Goal: Task Accomplishment & Management: Manage account settings

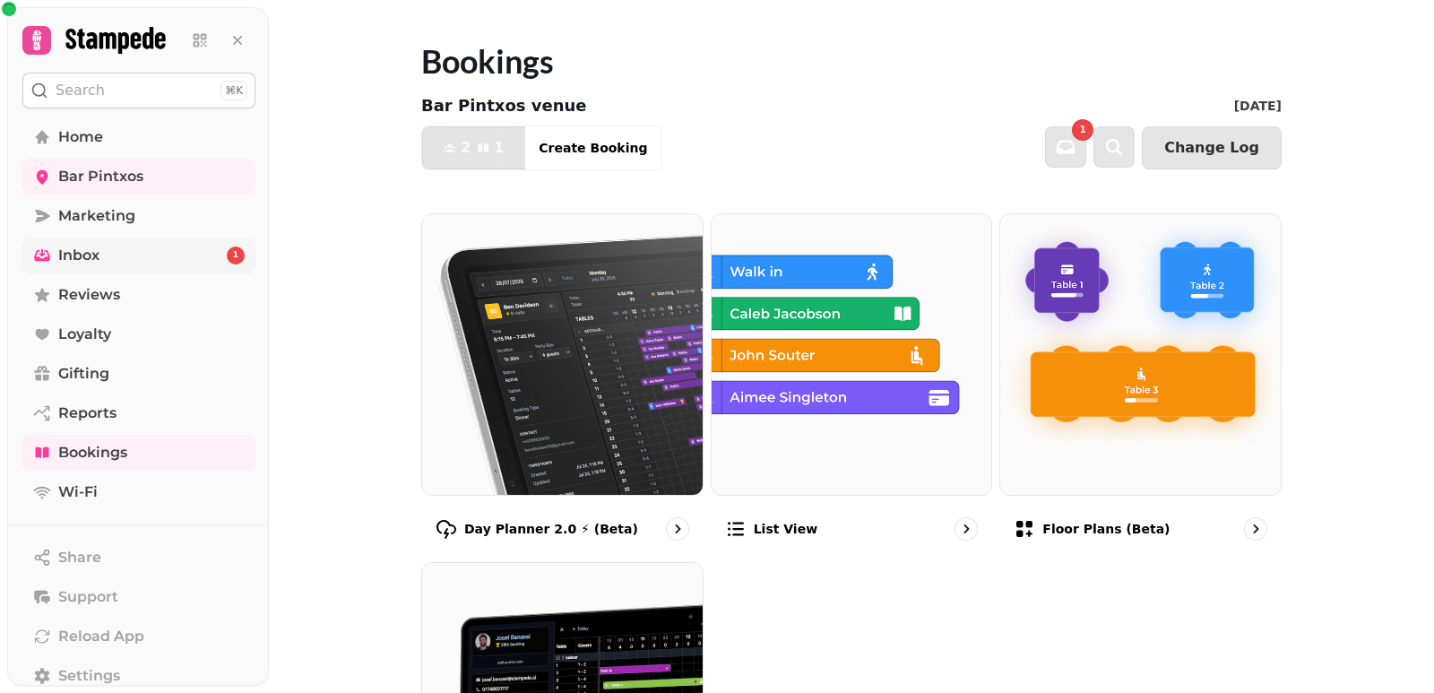
click at [146, 249] on link "Inbox 1" at bounding box center [138, 256] width 233 height 36
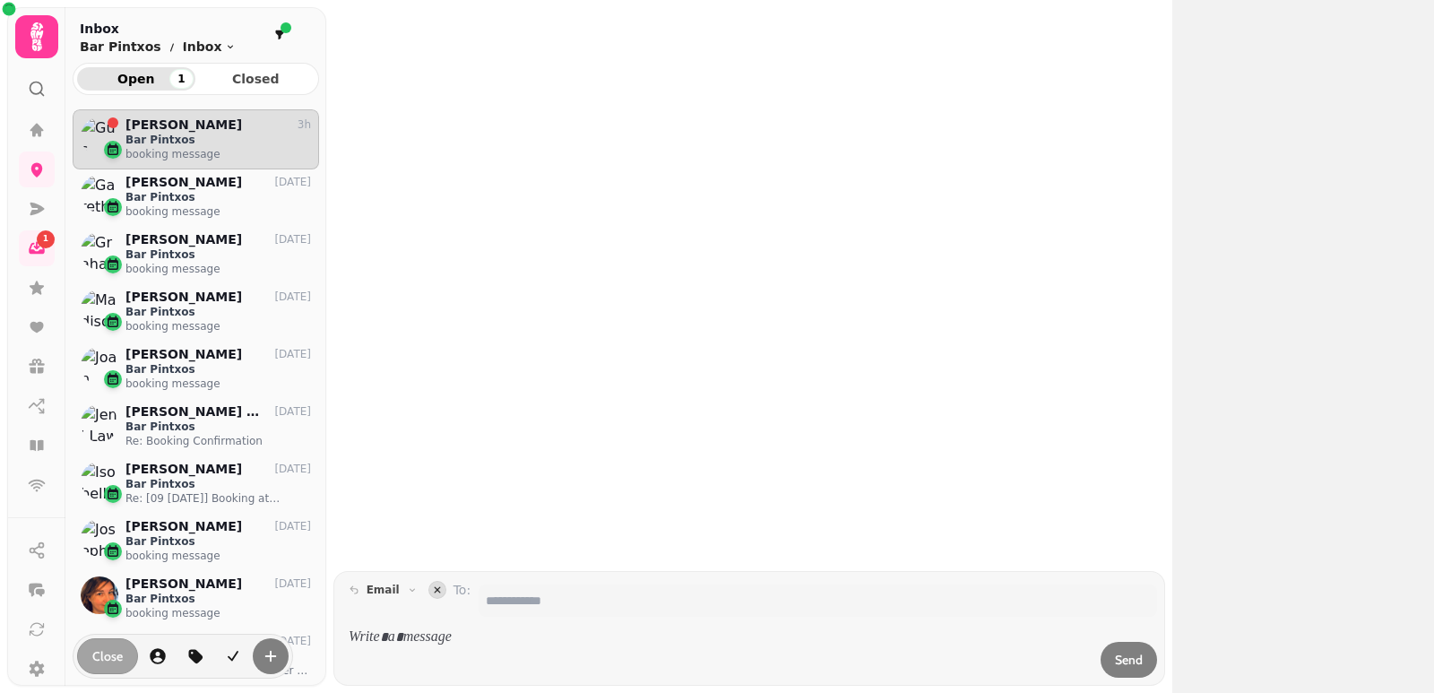
scroll to position [555, 233]
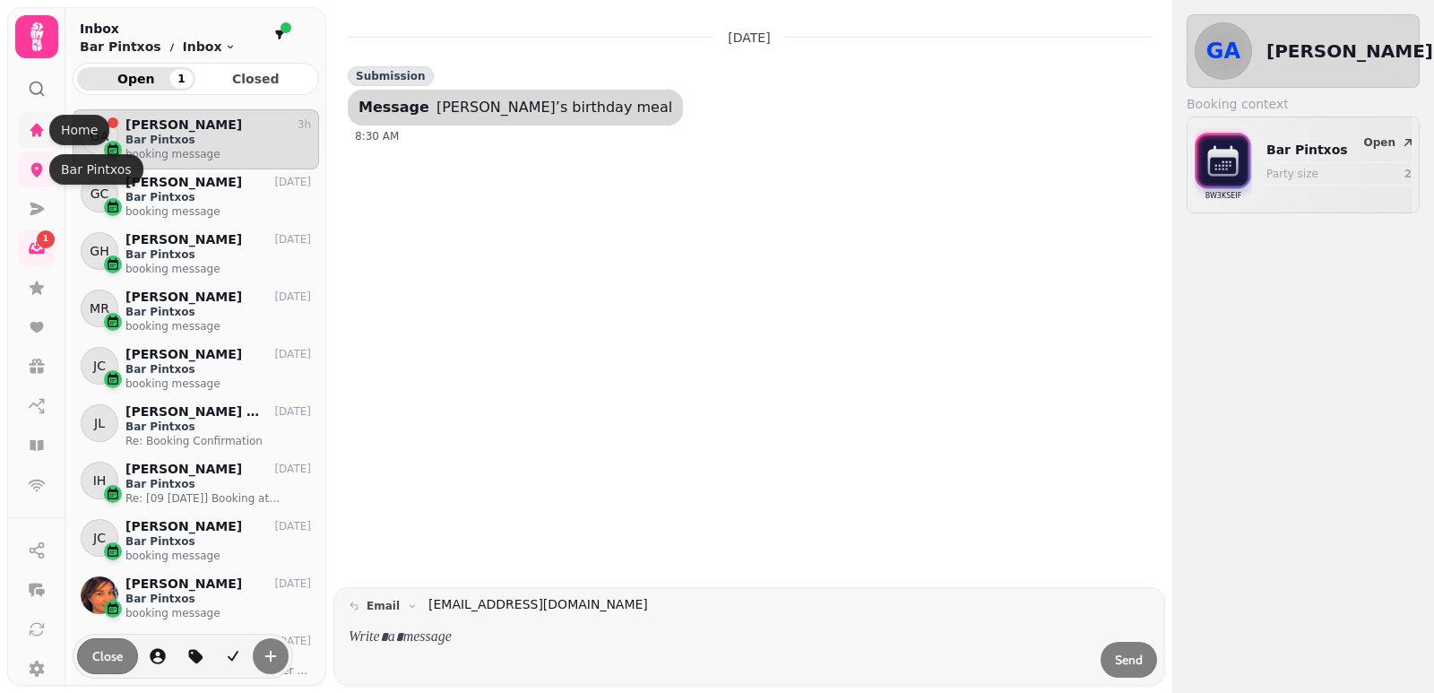
click at [34, 136] on icon at bounding box center [36, 129] width 13 height 13
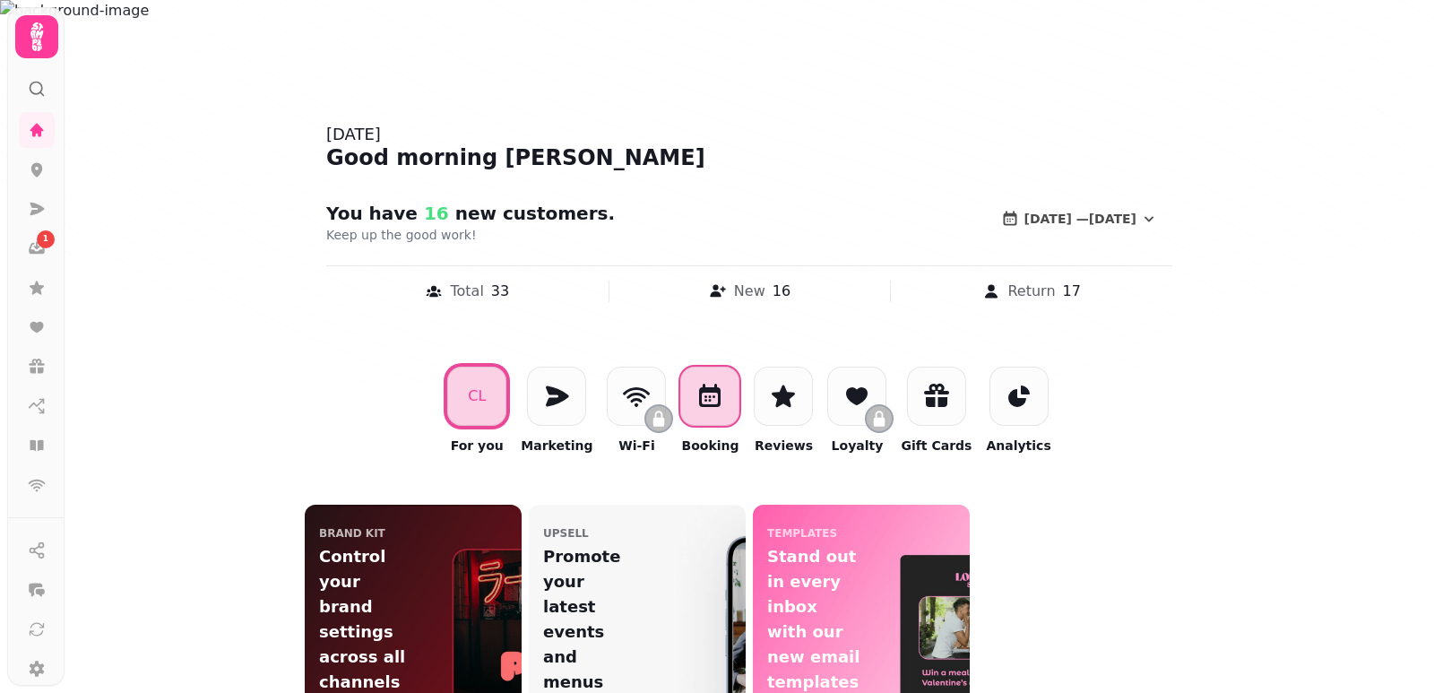
click at [699, 390] on icon at bounding box center [710, 395] width 22 height 23
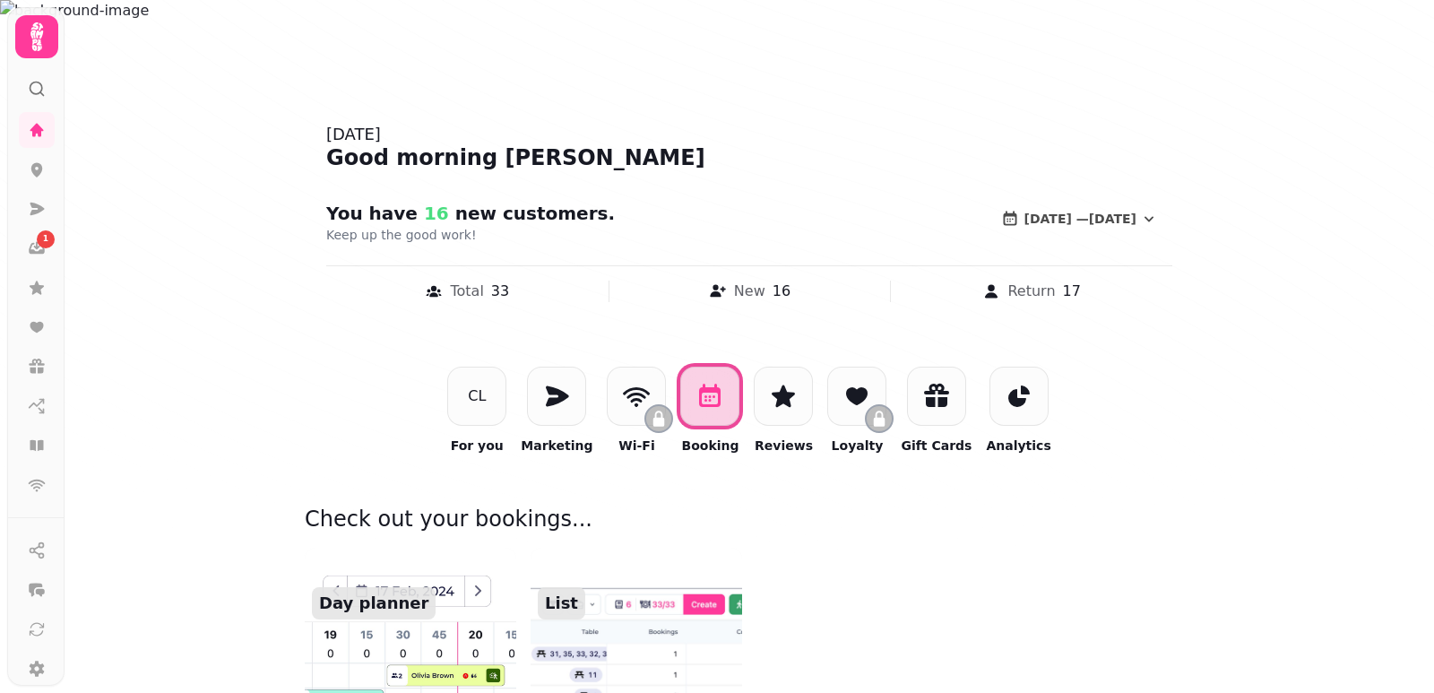
click at [388, 654] on img at bounding box center [410, 655] width 233 height 237
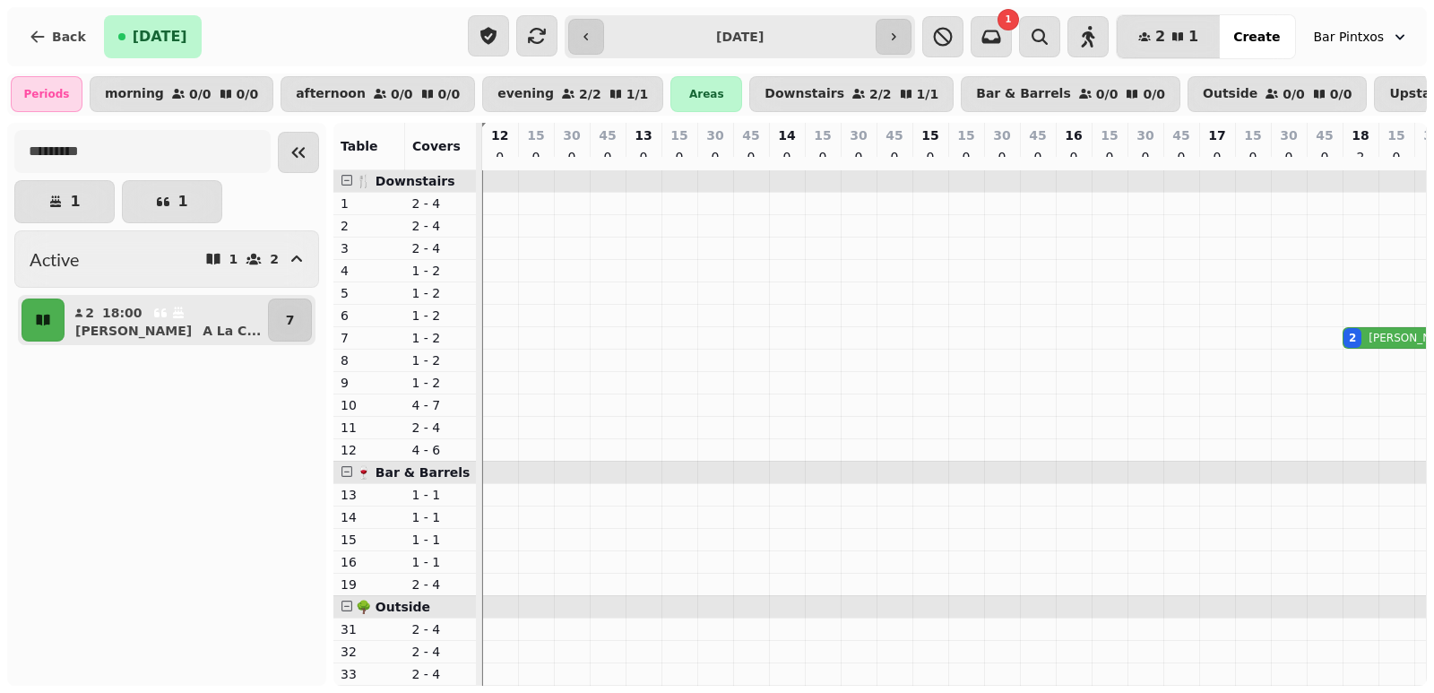
scroll to position [0, 42]
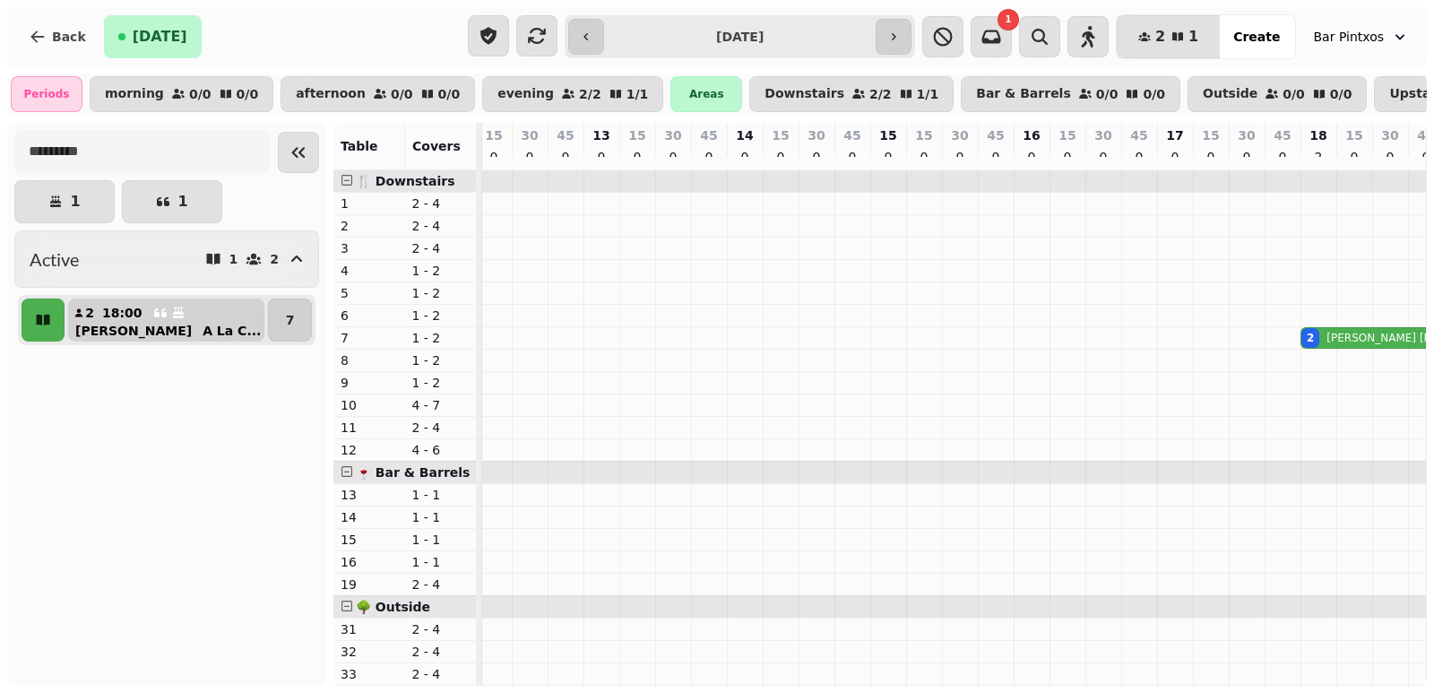
click at [195, 340] on button "2 18:00 Gus A La C ..." at bounding box center [166, 320] width 196 height 43
select select "**********"
select select "*"
select select "****"
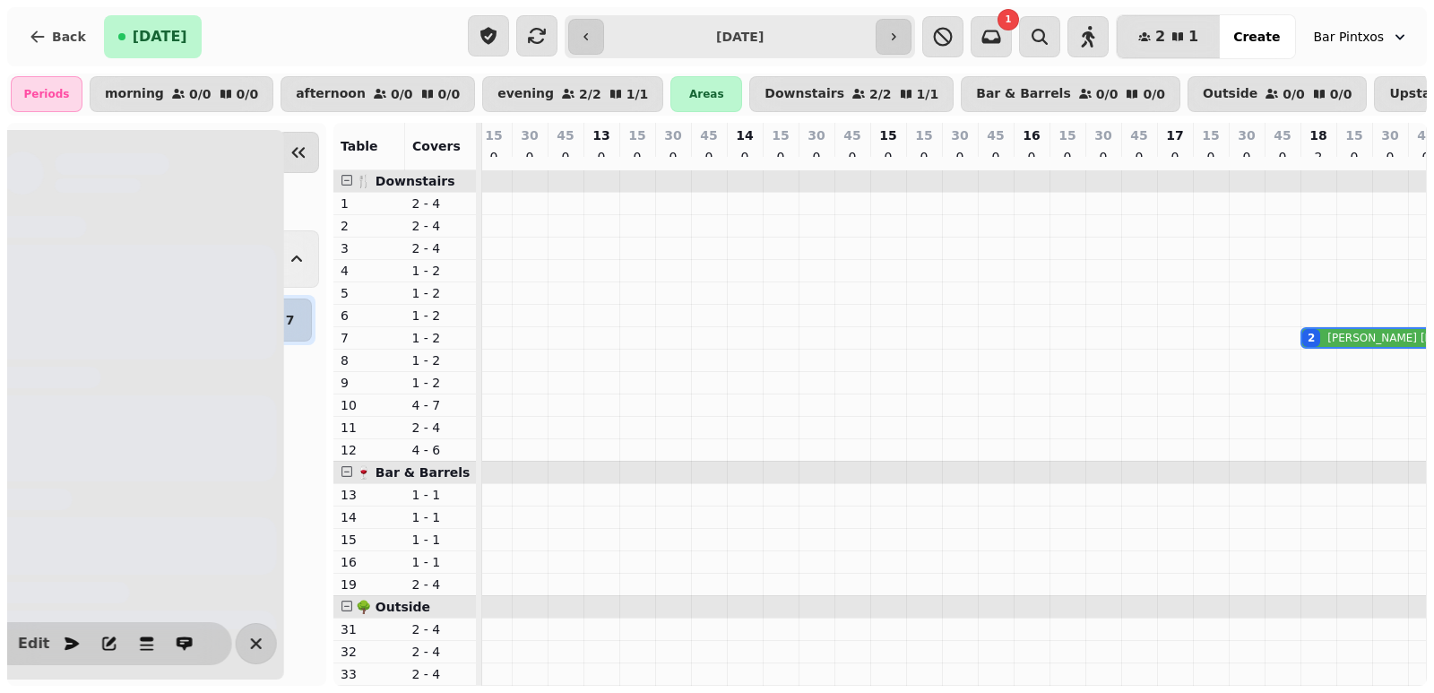
scroll to position [0, 569]
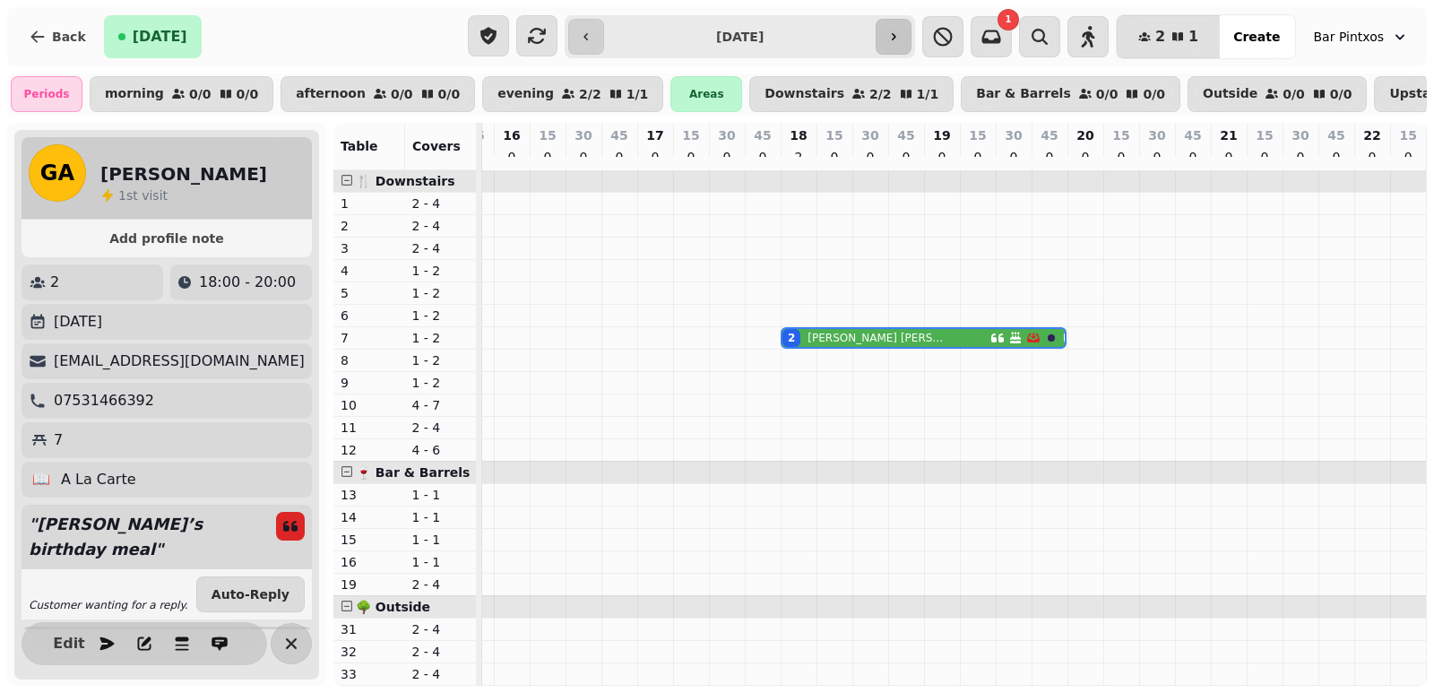
click at [912, 31] on button "button" at bounding box center [894, 37] width 36 height 36
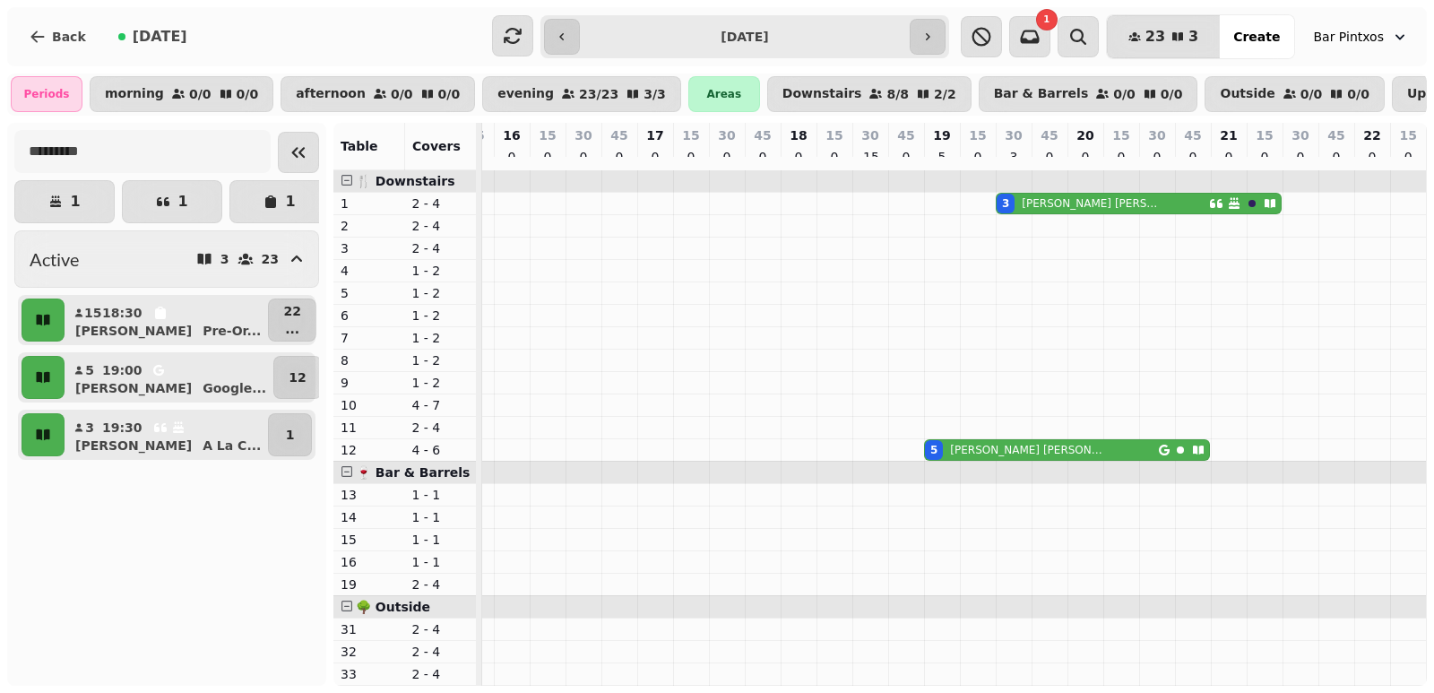
scroll to position [0, 576]
click at [344, 478] on span at bounding box center [347, 471] width 13 height 13
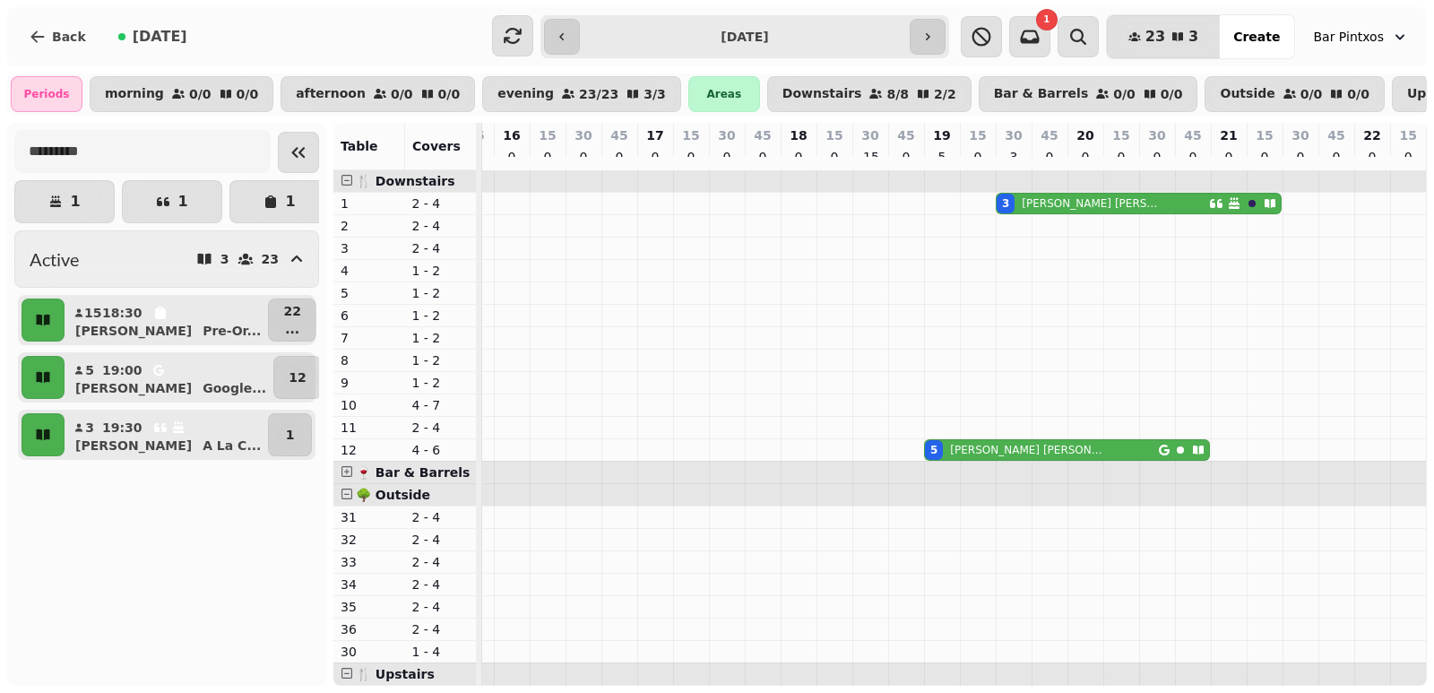
click at [346, 500] on span at bounding box center [347, 494] width 13 height 13
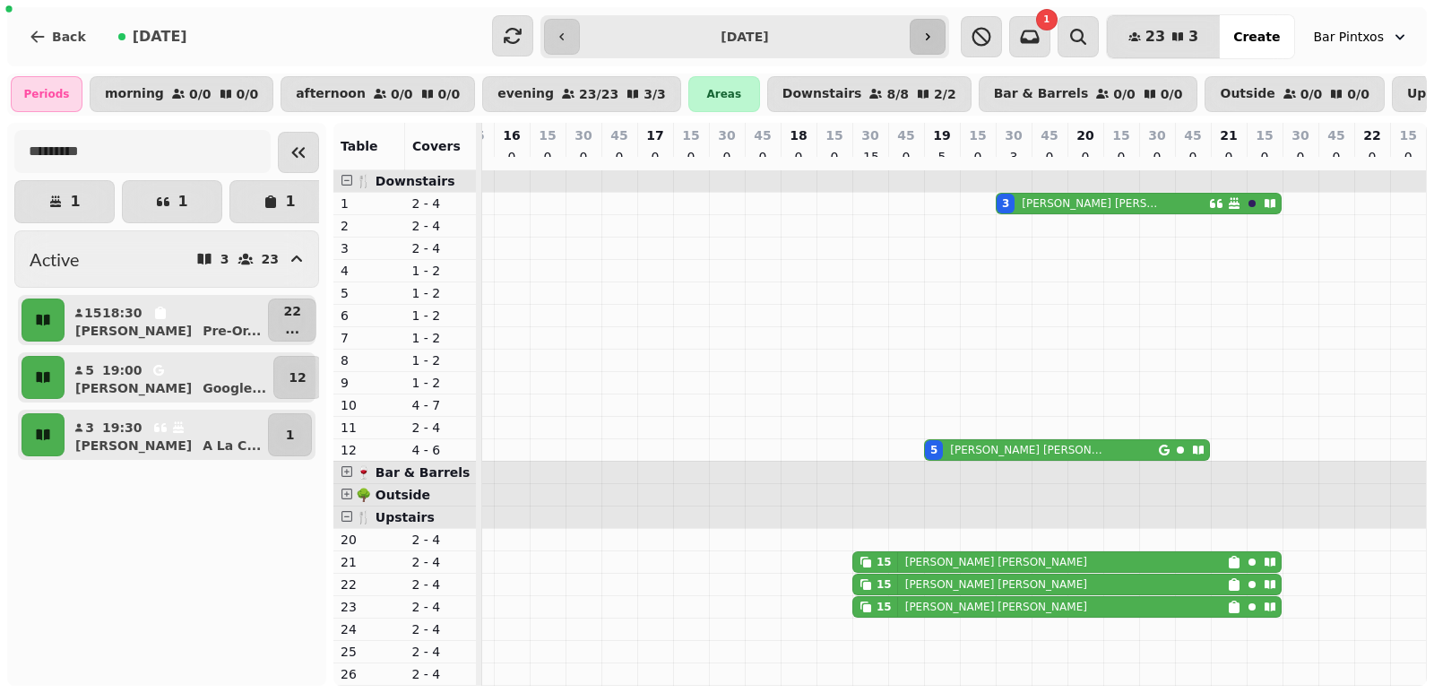
click at [931, 22] on button "button" at bounding box center [928, 37] width 36 height 36
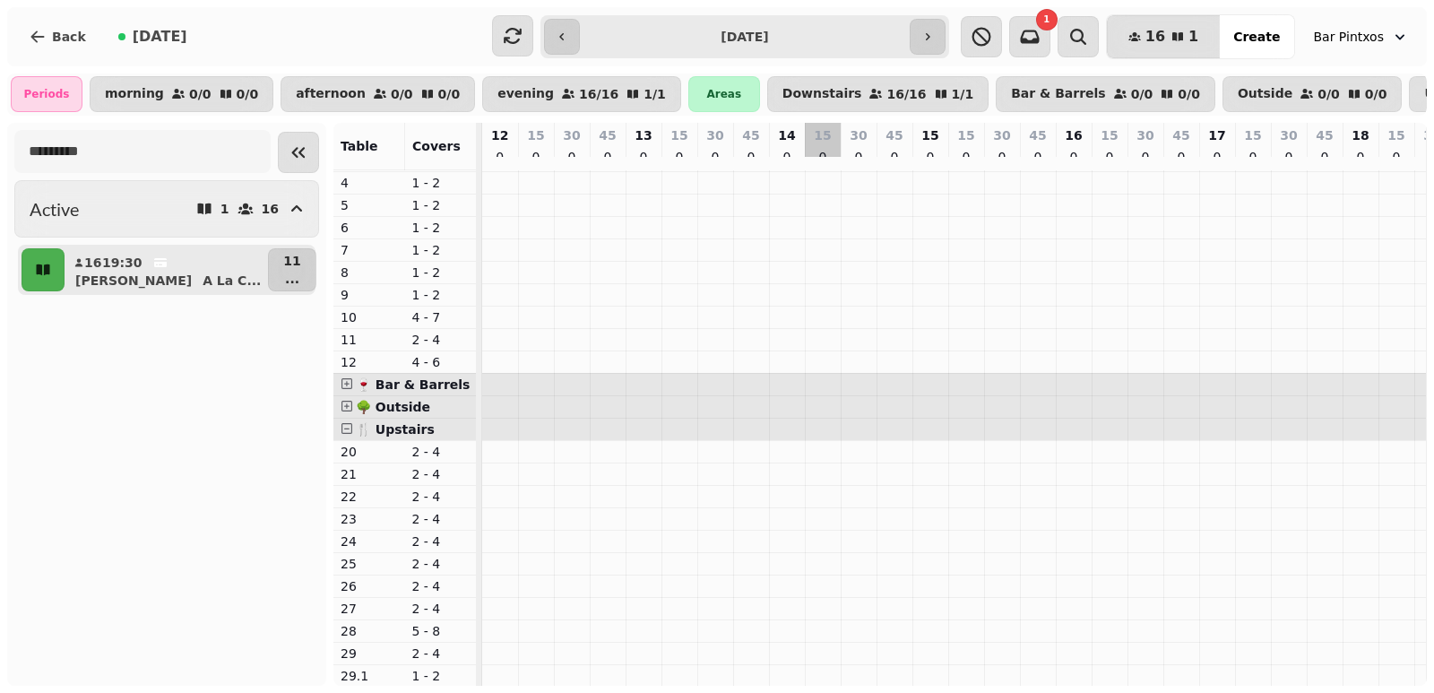
scroll to position [0, 0]
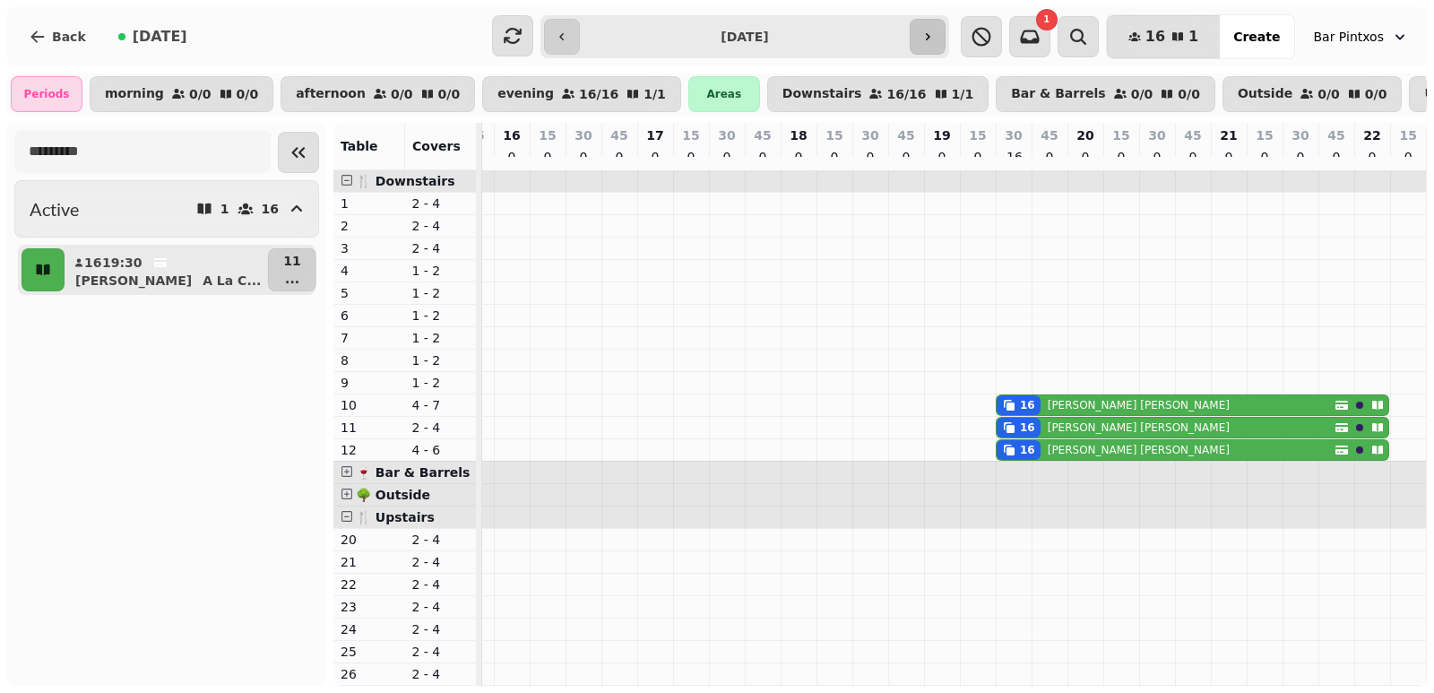
click at [937, 30] on button "button" at bounding box center [928, 37] width 36 height 36
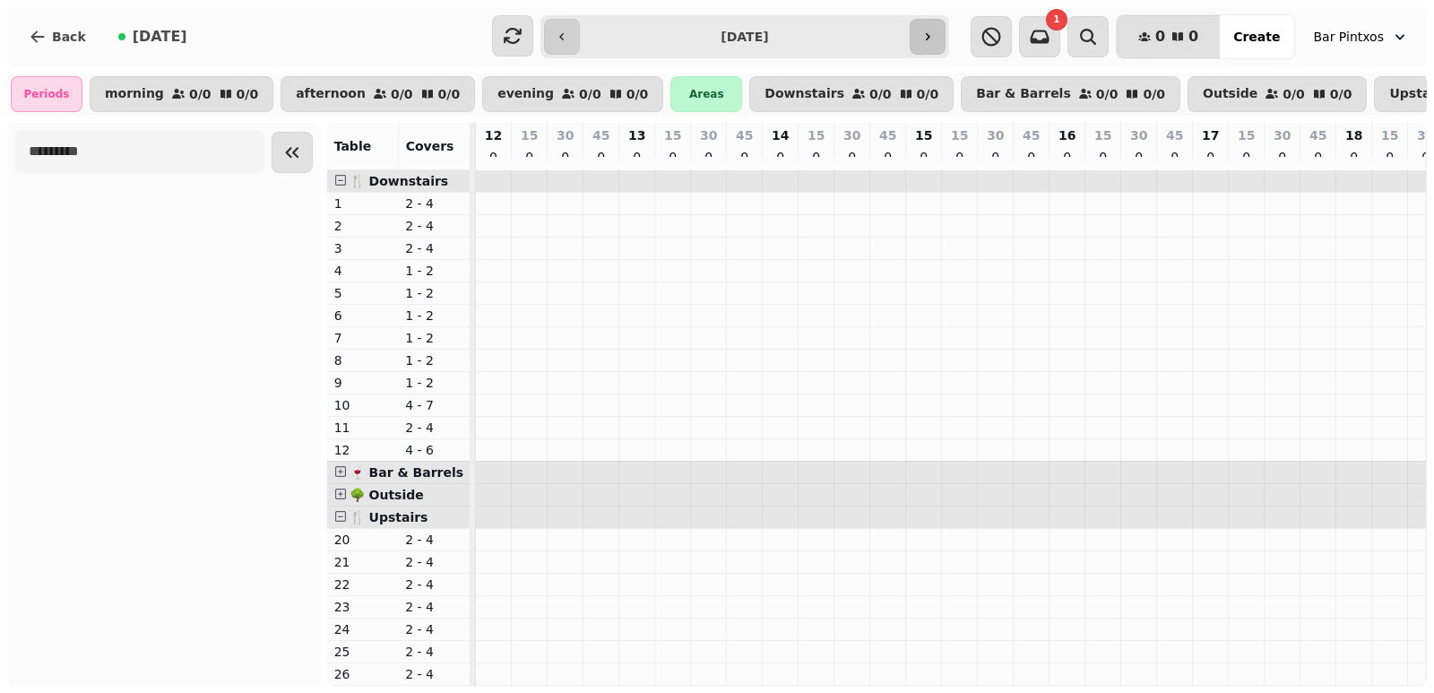
click at [932, 37] on icon "button" at bounding box center [928, 37] width 14 height 14
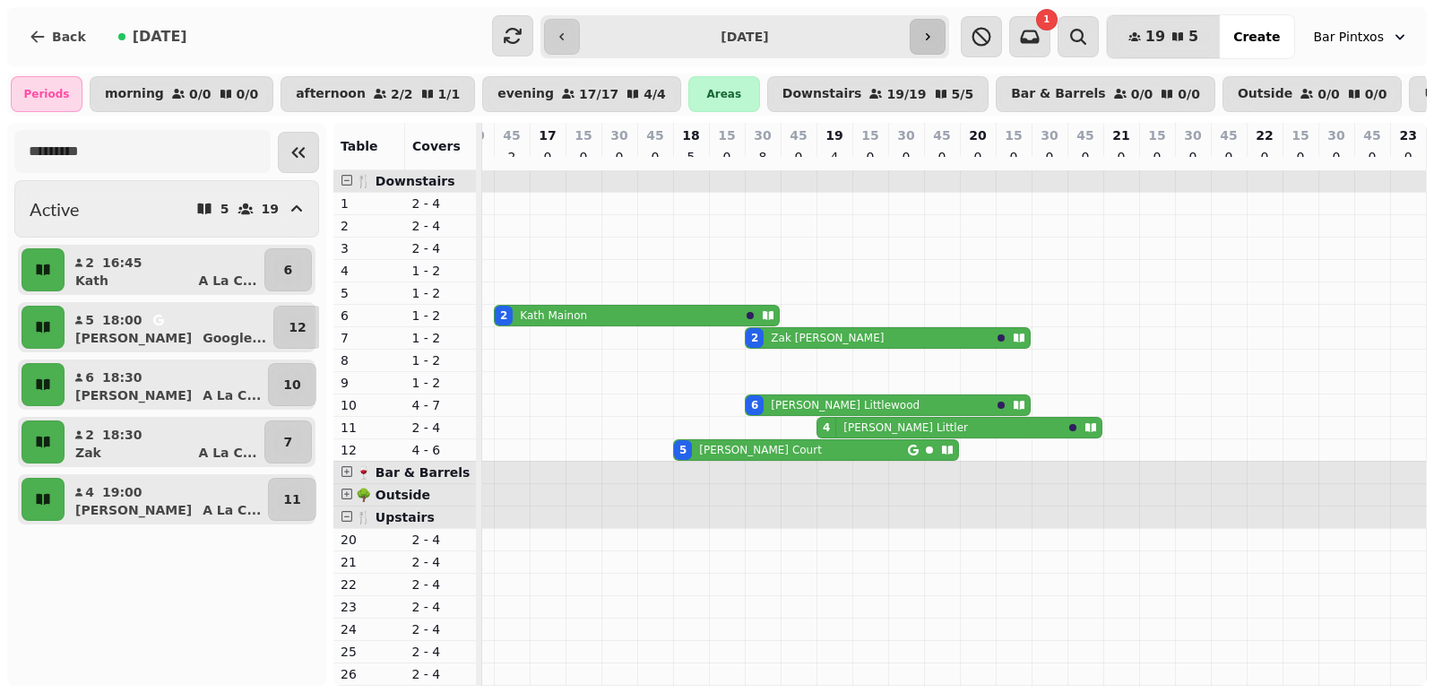
click at [916, 29] on button "button" at bounding box center [928, 37] width 36 height 36
type input "**********"
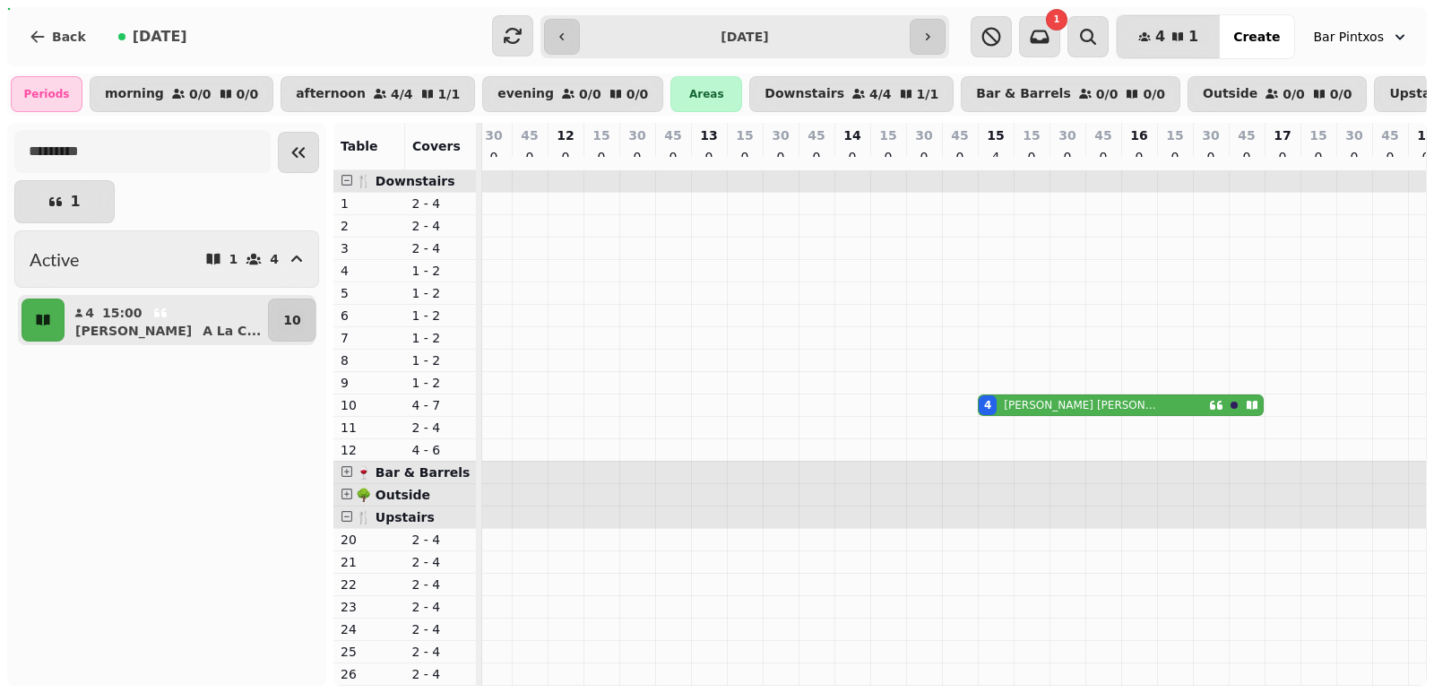
click at [1073, 414] on div "4 Pete Manning" at bounding box center [1094, 405] width 230 height 20
select select "**********"
select select "*"
select select "****"
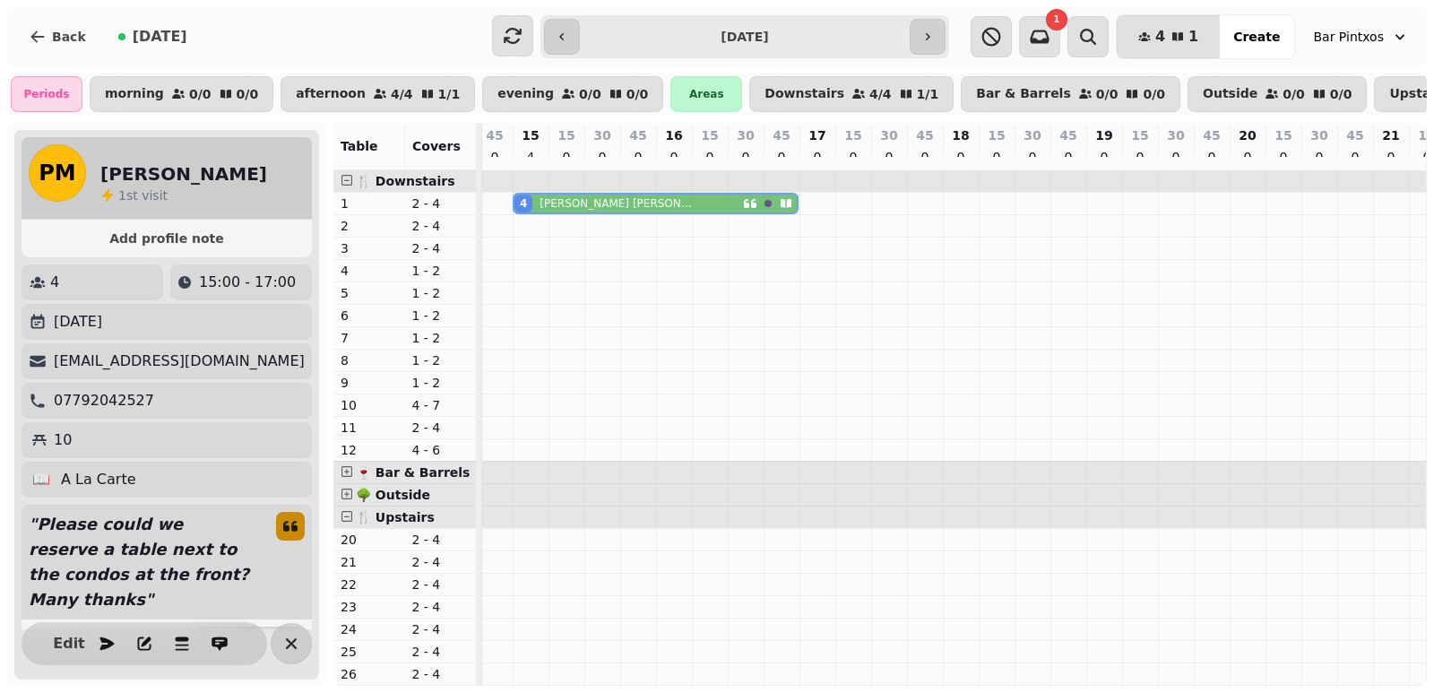
drag, startPoint x: 499, startPoint y: 411, endPoint x: 522, endPoint y: 210, distance: 202.9
click at [522, 210] on tbody "4 Pete Manning 4 Pete Manning" at bounding box center [817, 472] width 1757 height 604
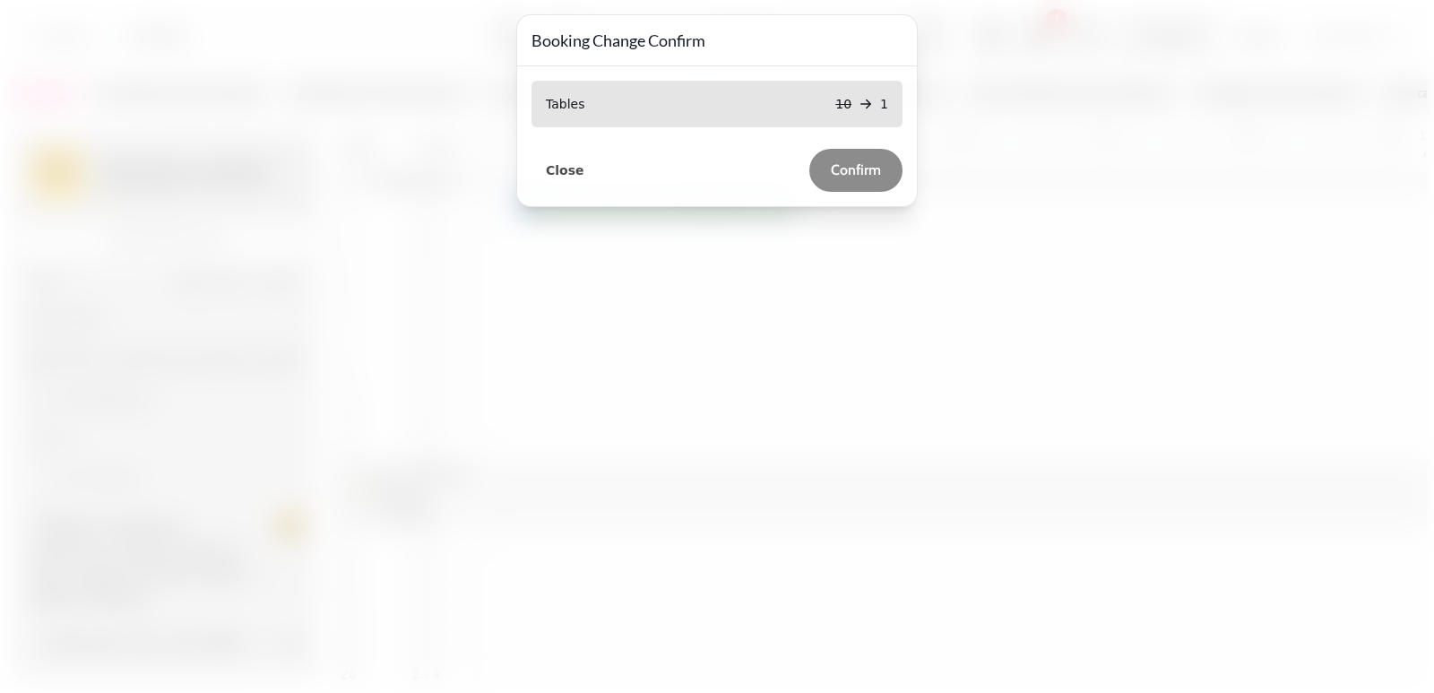
click at [869, 182] on button "Confirm" at bounding box center [855, 170] width 93 height 43
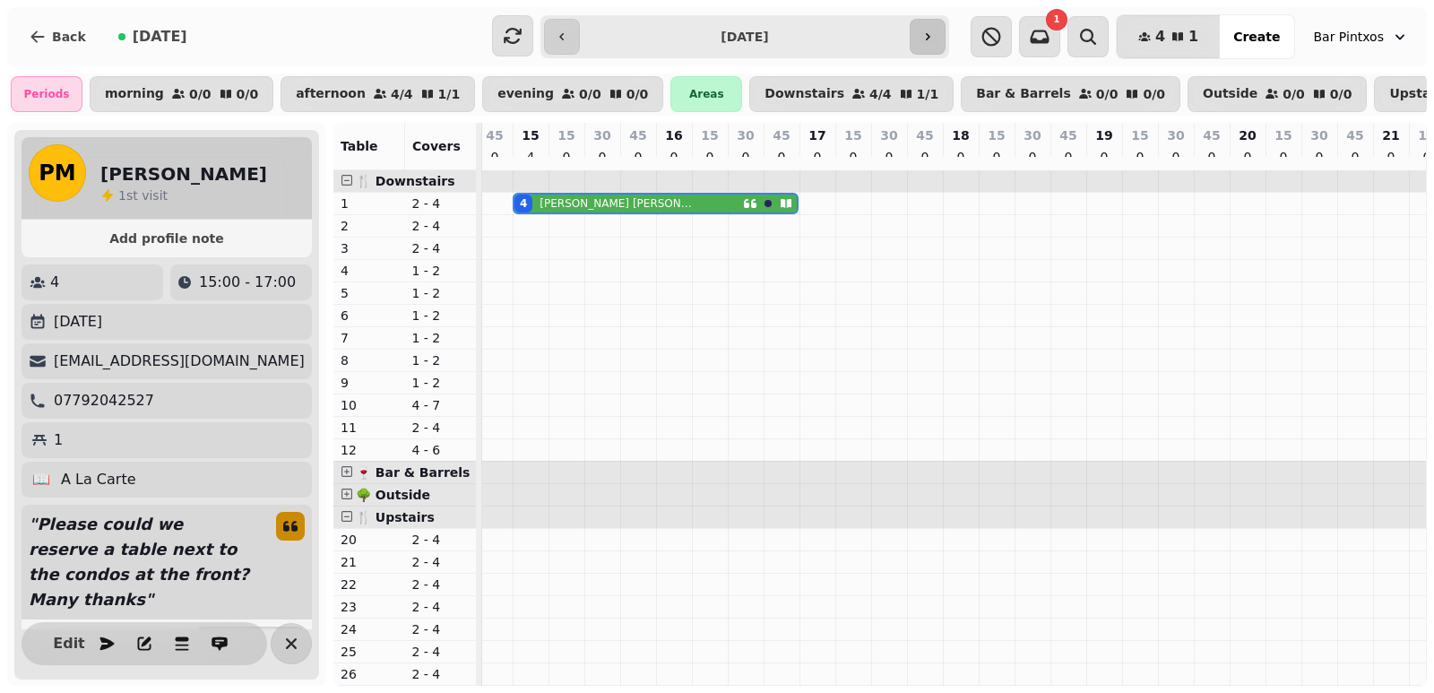
click at [924, 38] on icon "button" at bounding box center [928, 37] width 14 height 14
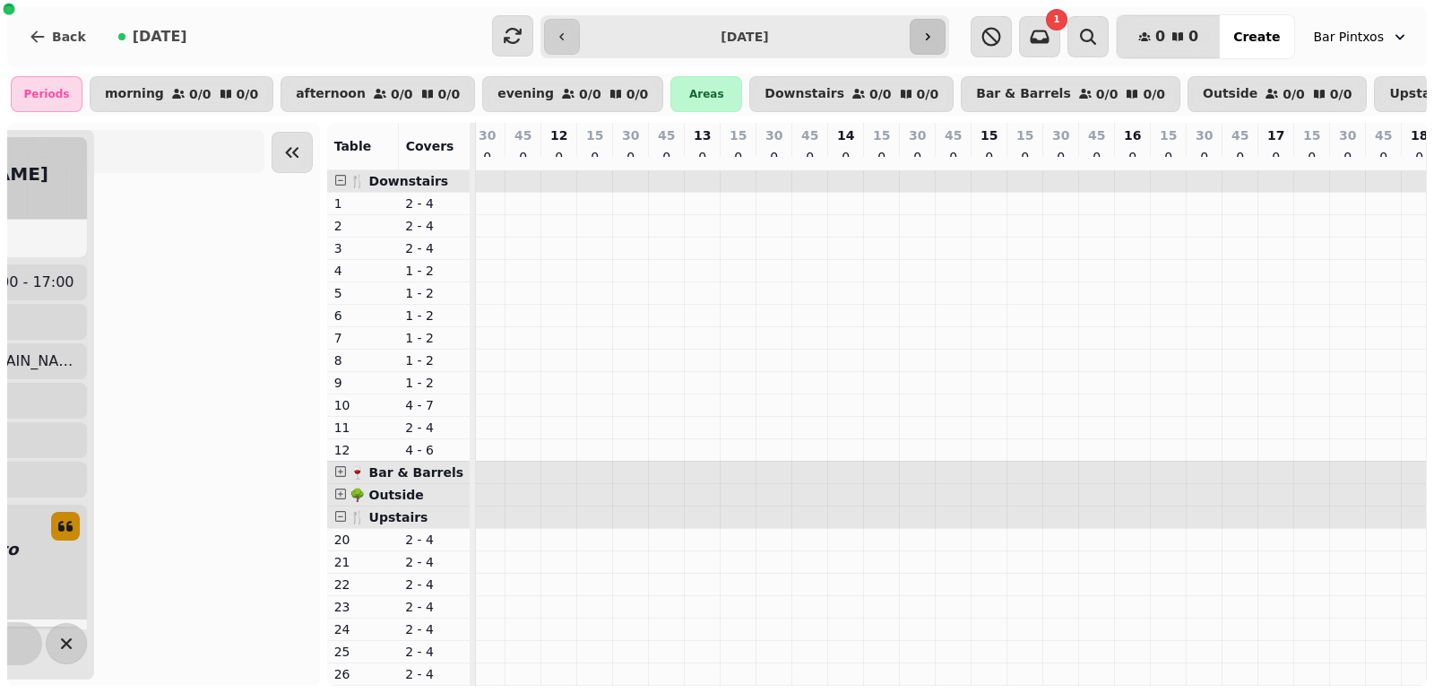
click at [923, 36] on icon "button" at bounding box center [928, 37] width 14 height 14
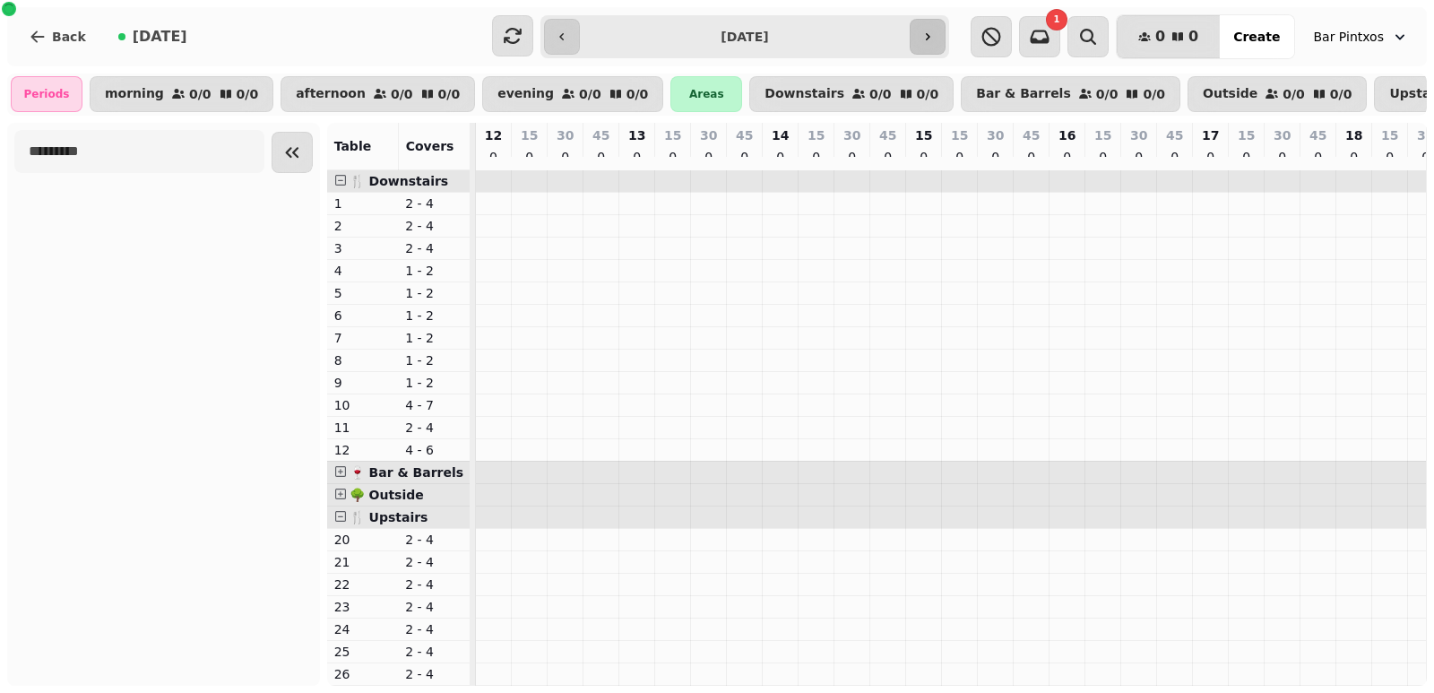
click at [923, 36] on icon "button" at bounding box center [928, 37] width 14 height 14
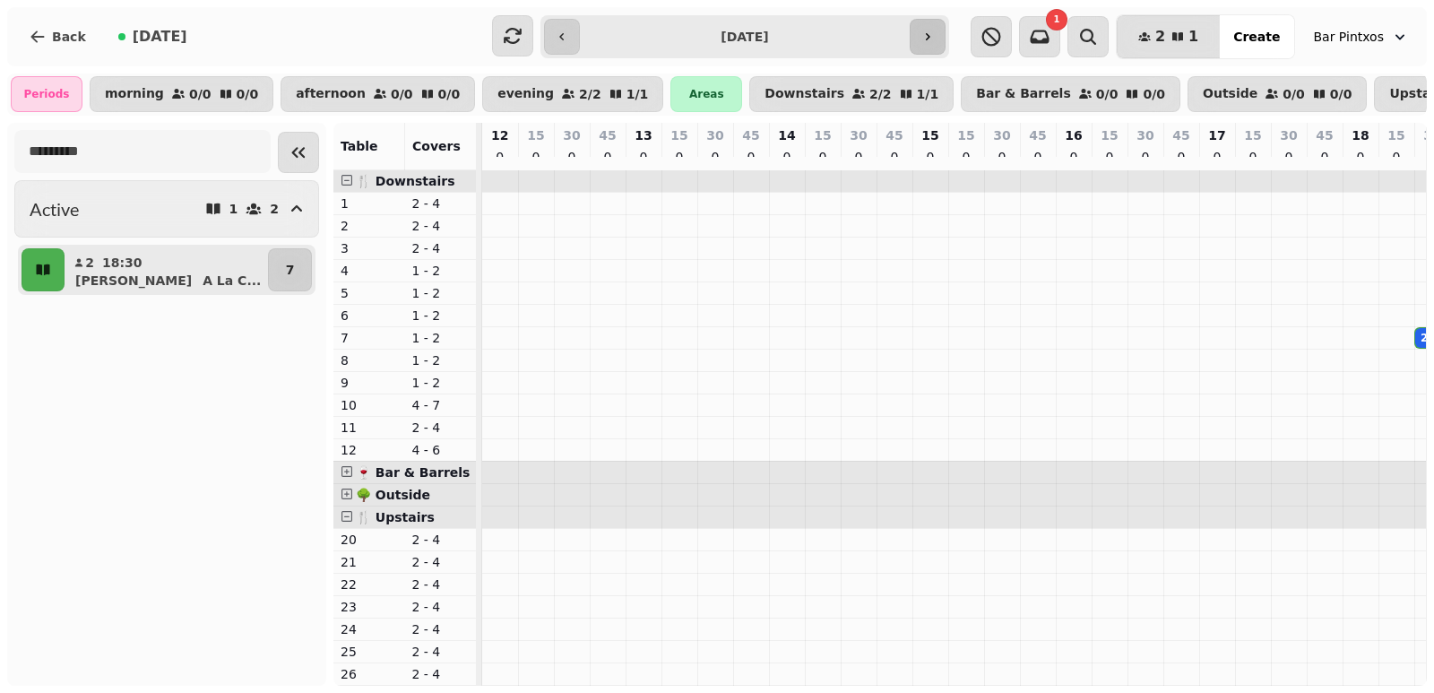
click at [923, 37] on icon "button" at bounding box center [928, 37] width 14 height 14
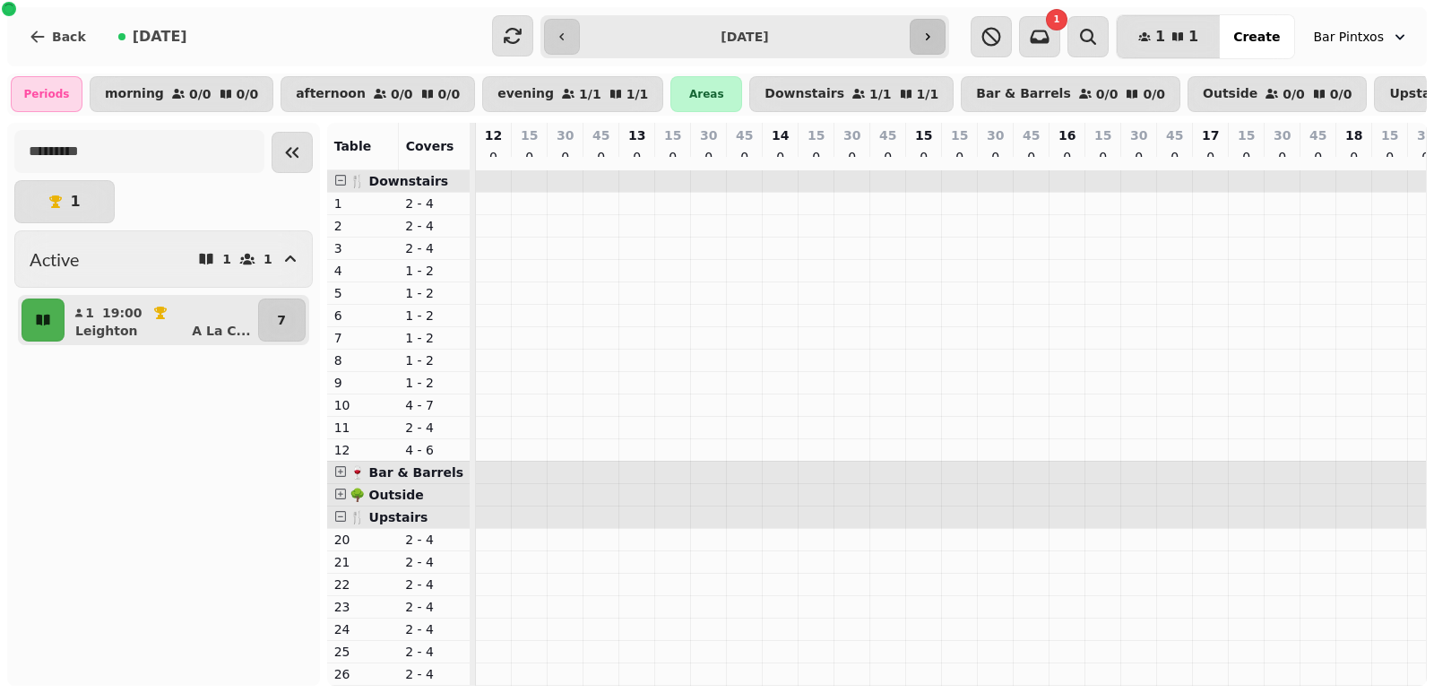
click at [918, 44] on button "button" at bounding box center [928, 37] width 36 height 36
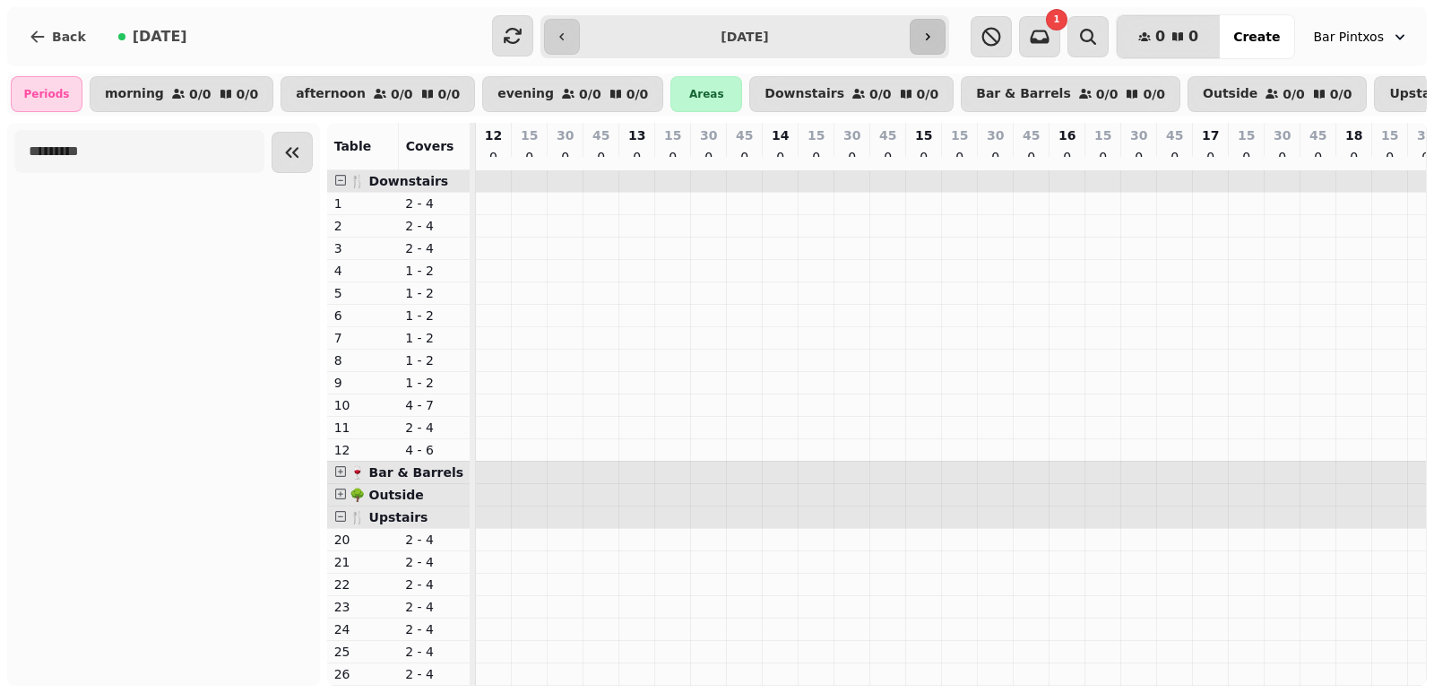
click at [932, 41] on icon "button" at bounding box center [928, 37] width 14 height 14
type input "**********"
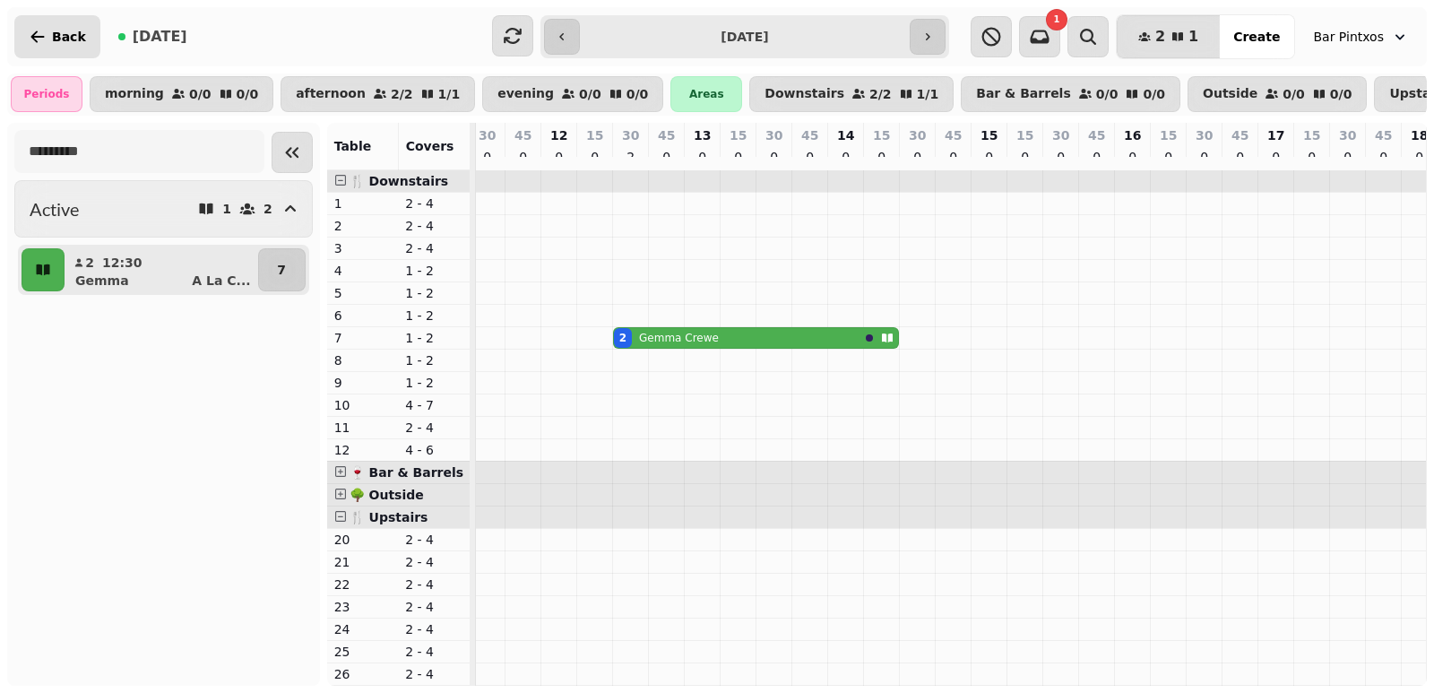
click at [47, 32] on button "Back" at bounding box center [57, 36] width 86 height 43
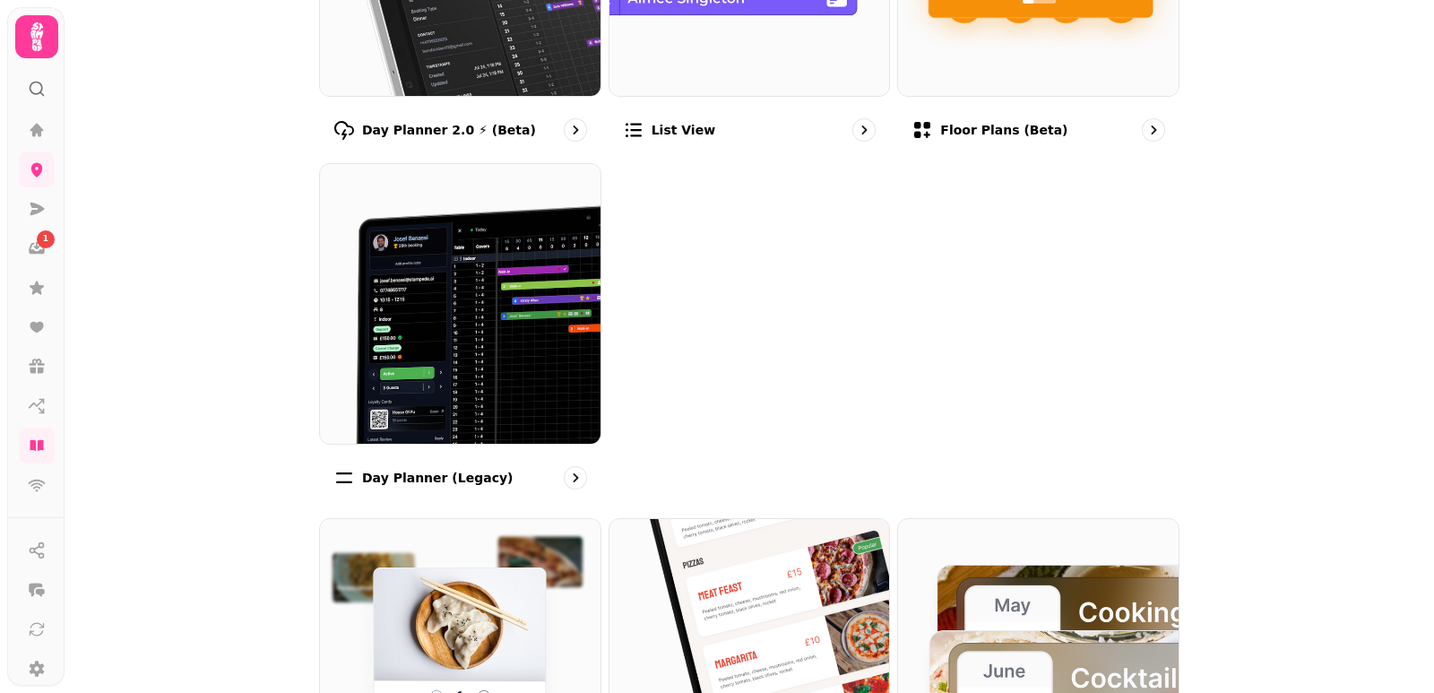
scroll to position [130, 0]
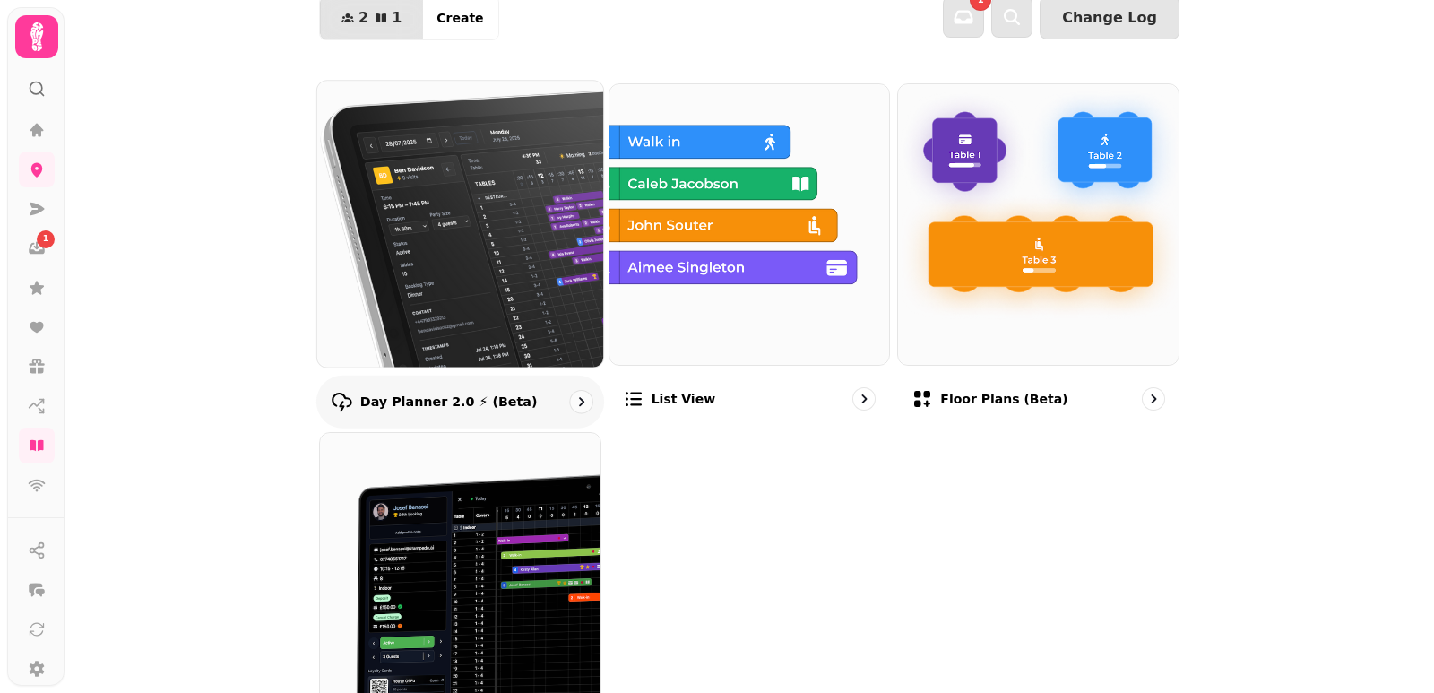
click at [495, 269] on img at bounding box center [460, 223] width 315 height 315
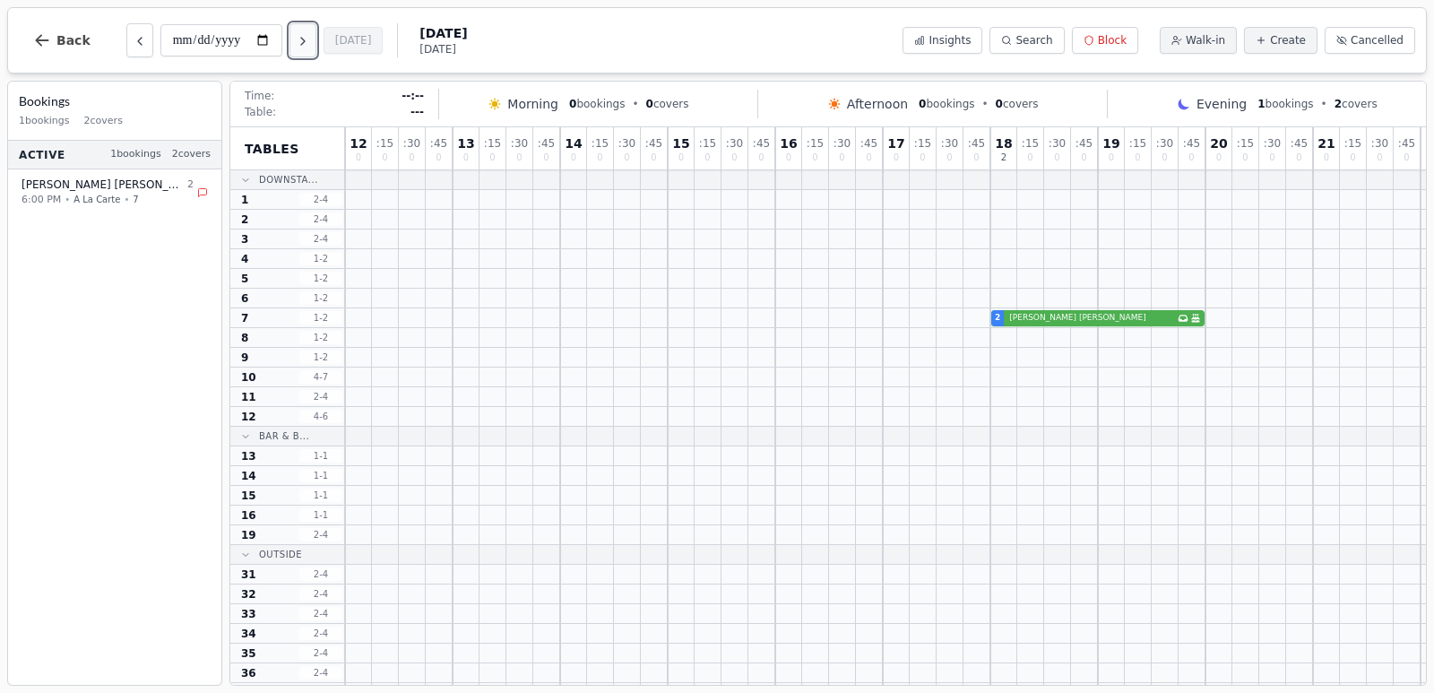
click at [314, 52] on button "Next day" at bounding box center [303, 40] width 27 height 34
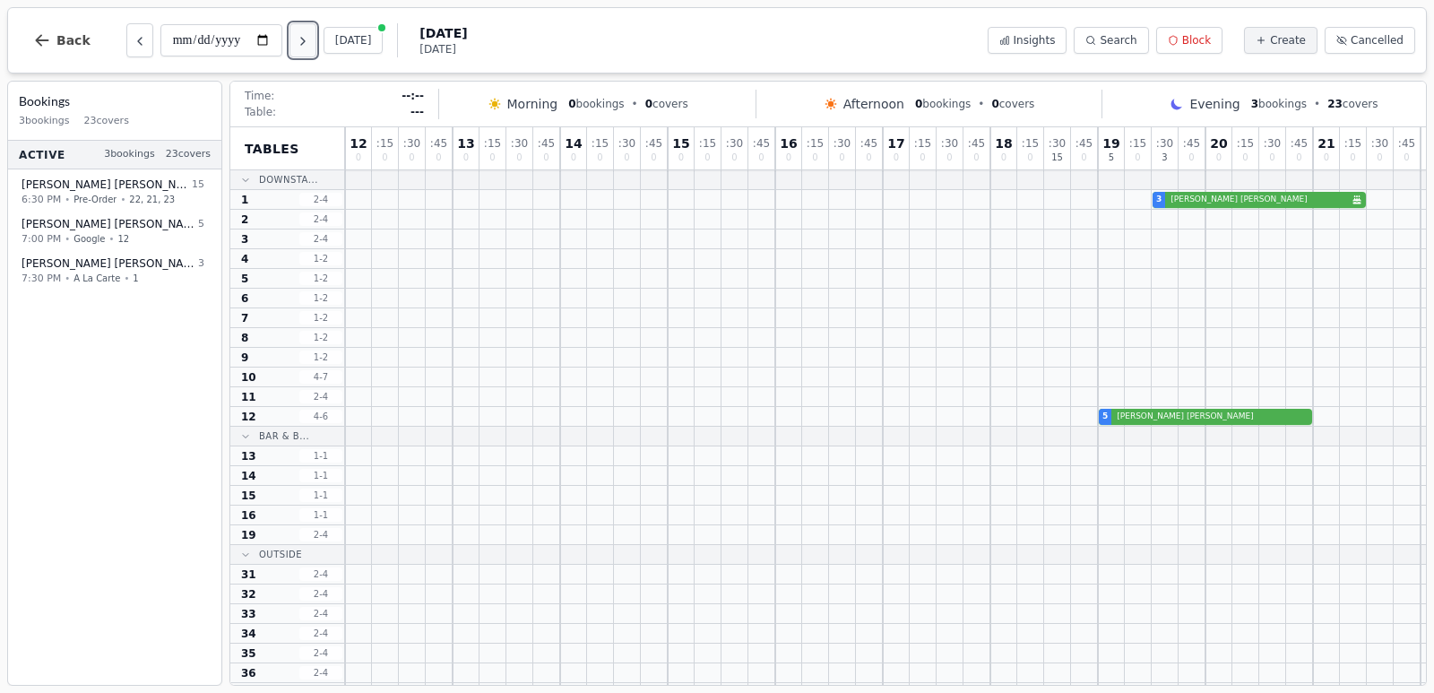
click at [313, 52] on button "Next day" at bounding box center [303, 40] width 27 height 34
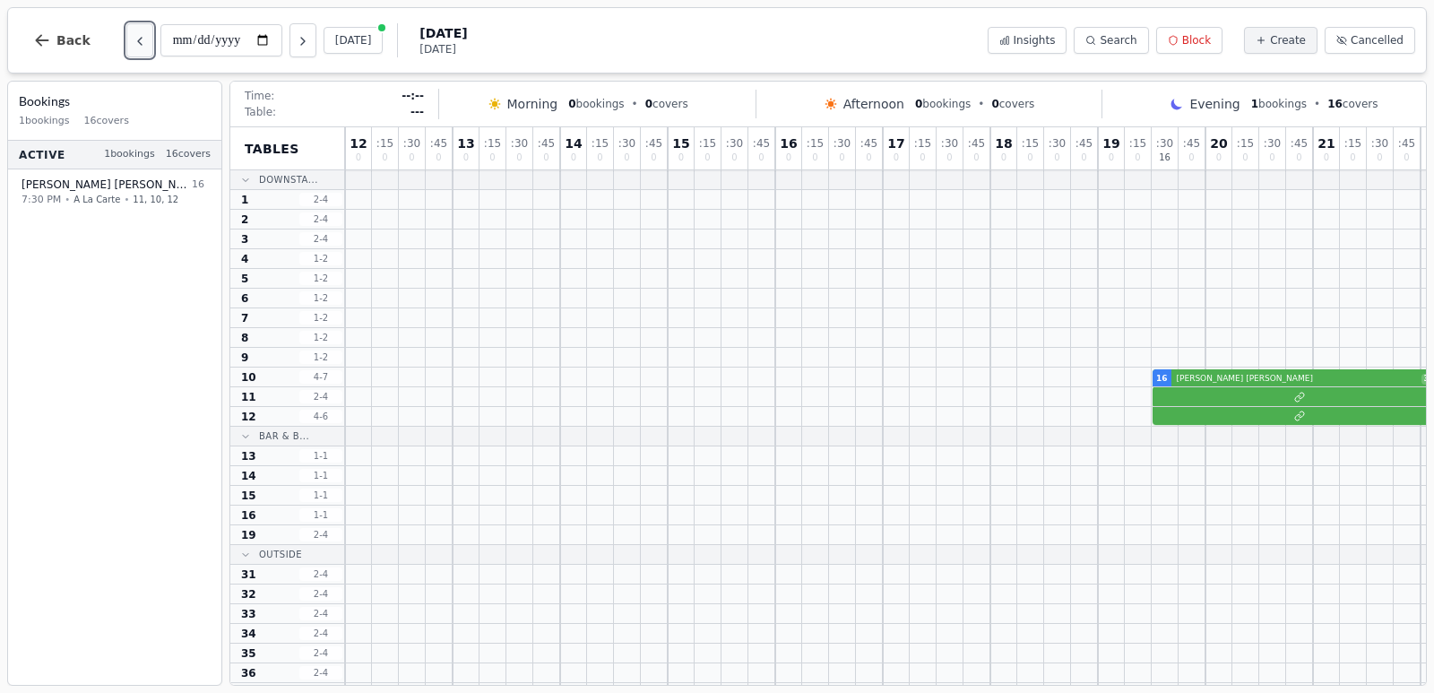
click at [138, 41] on icon "Previous day" at bounding box center [140, 41] width 14 height 14
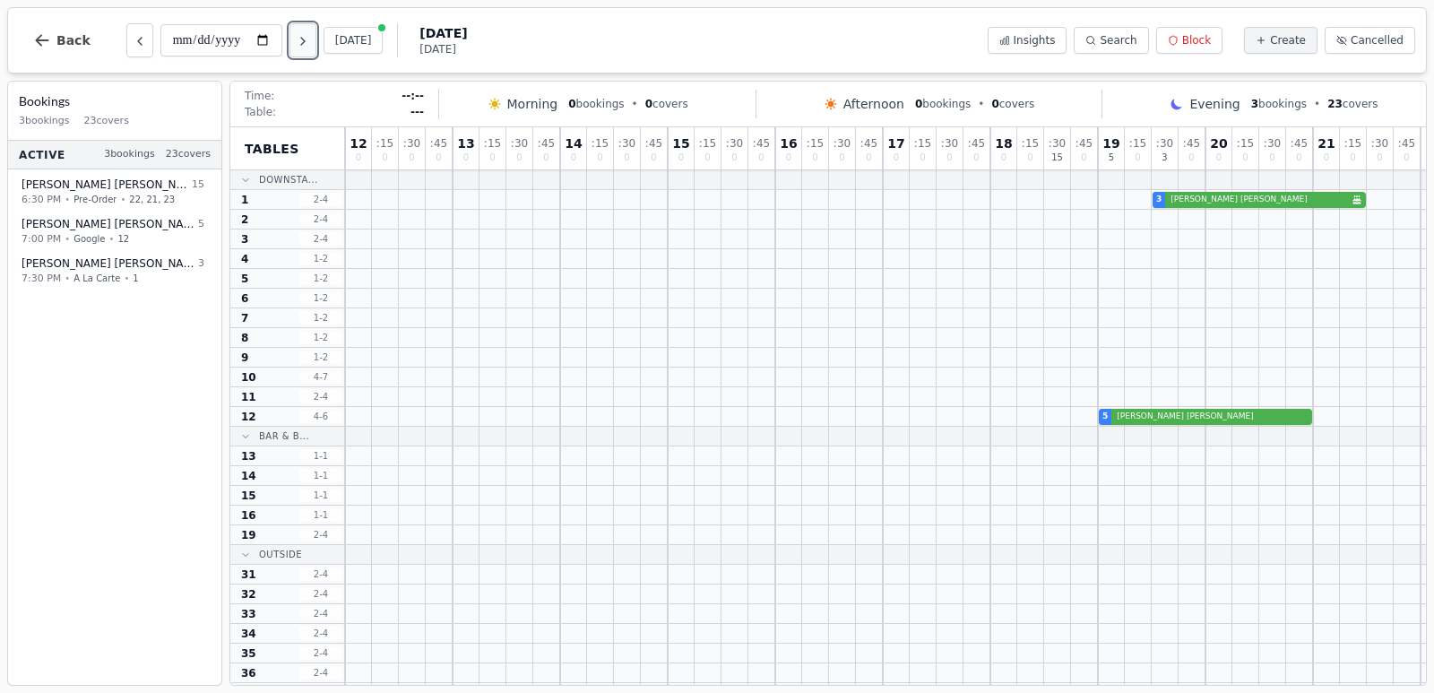
click at [305, 41] on icon "Next day" at bounding box center [303, 41] width 4 height 7
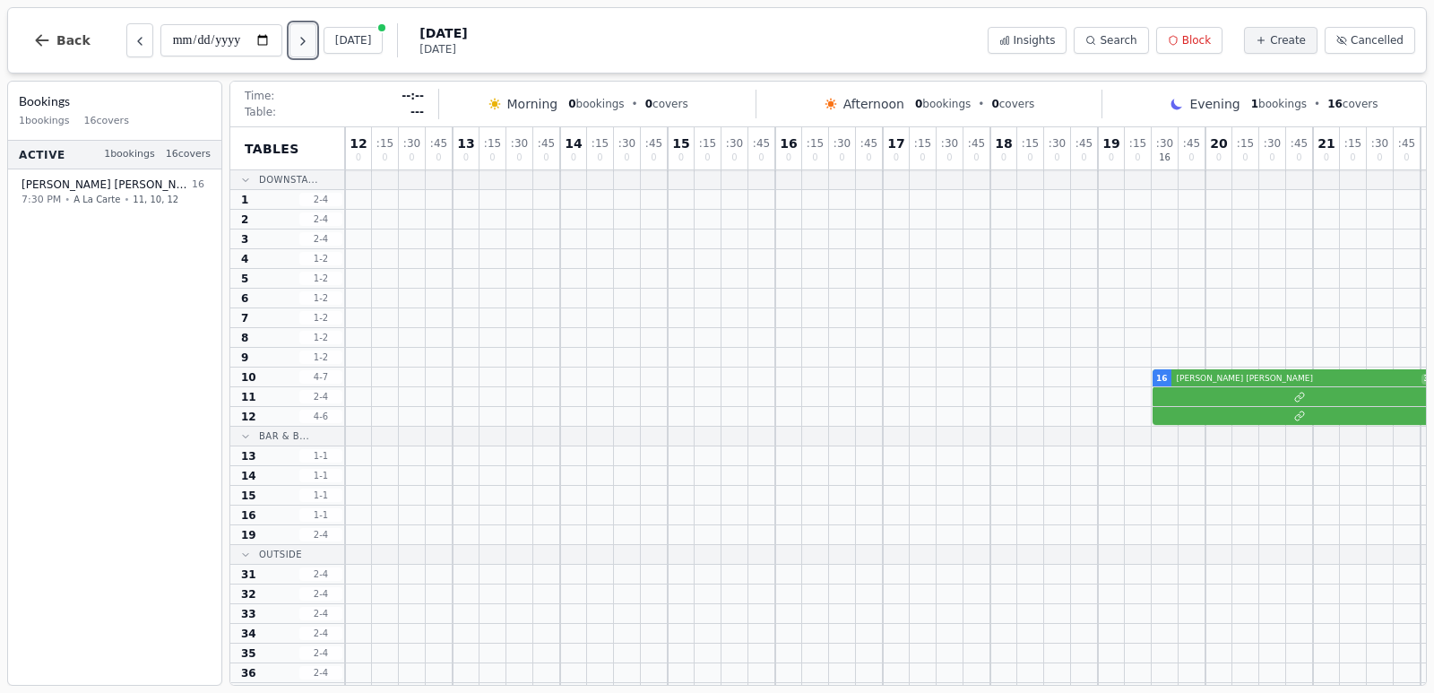
click at [298, 43] on icon "Next day" at bounding box center [303, 41] width 14 height 14
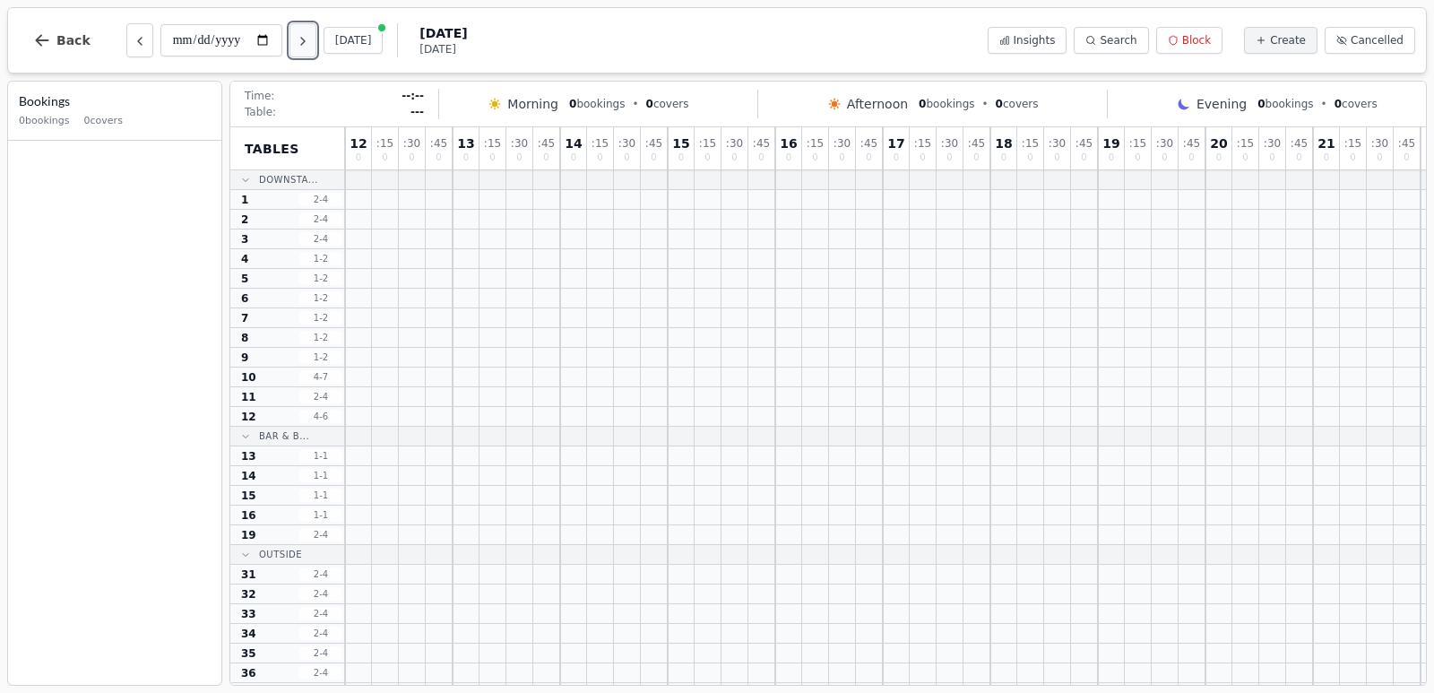
click at [298, 43] on icon "Next day" at bounding box center [303, 41] width 14 height 14
type input "**********"
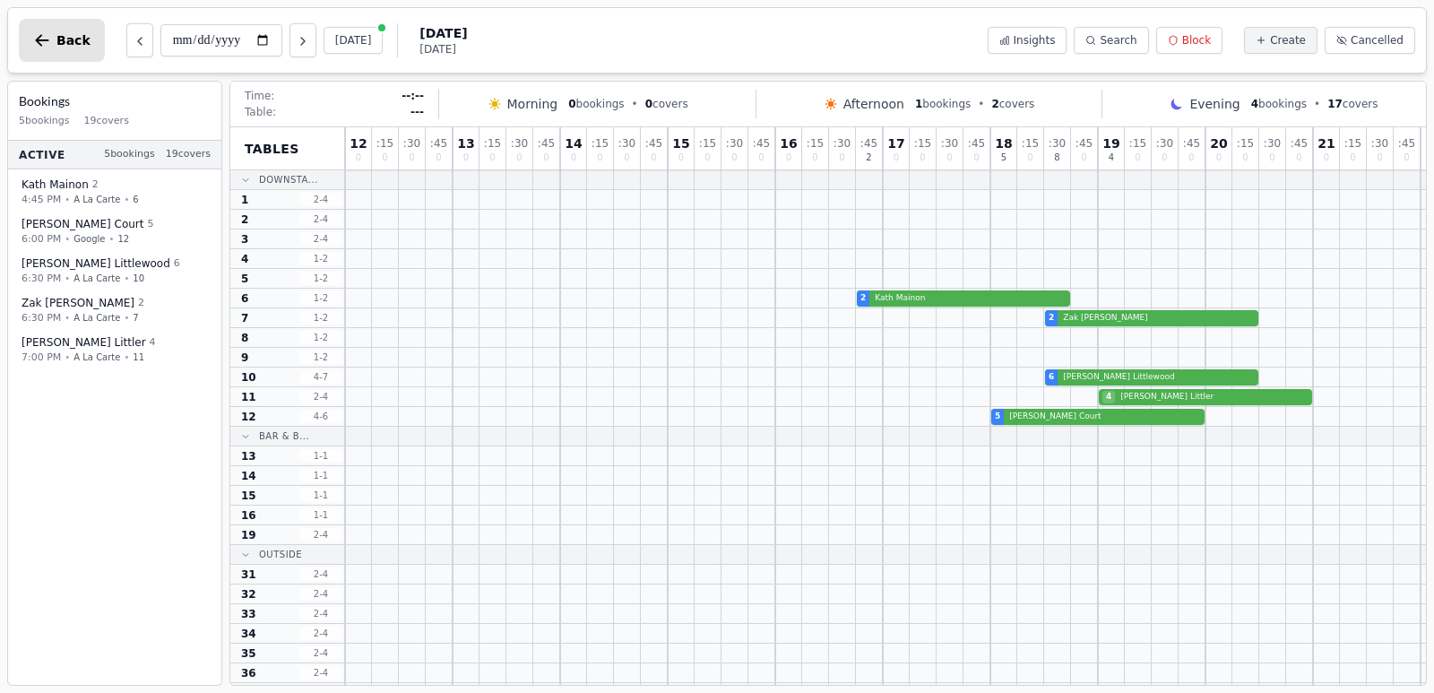
click at [70, 43] on span "Back" at bounding box center [73, 40] width 34 height 13
